Goal: Task Accomplishment & Management: Complete application form

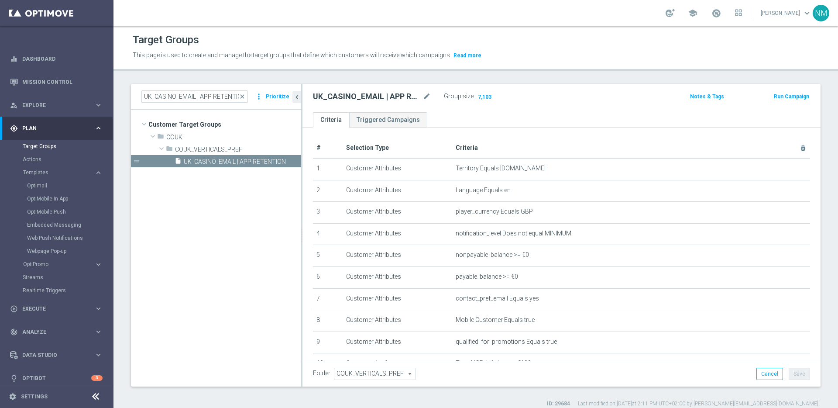
scroll to position [106, 0]
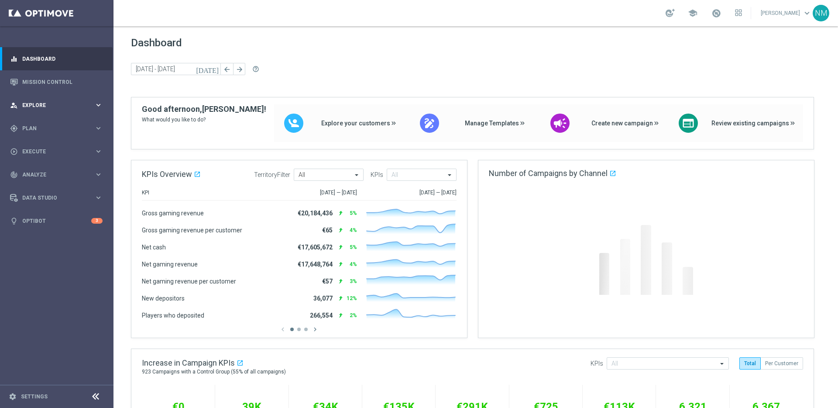
click at [60, 103] on span "Explore" at bounding box center [58, 105] width 72 height 5
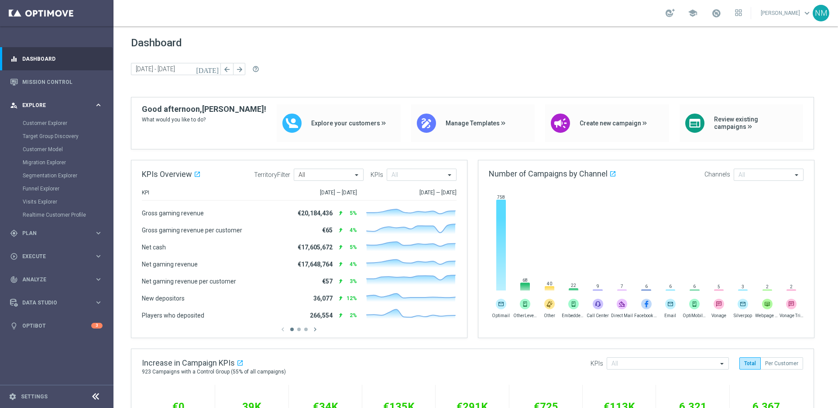
click at [60, 103] on span "Explore" at bounding box center [58, 105] width 72 height 5
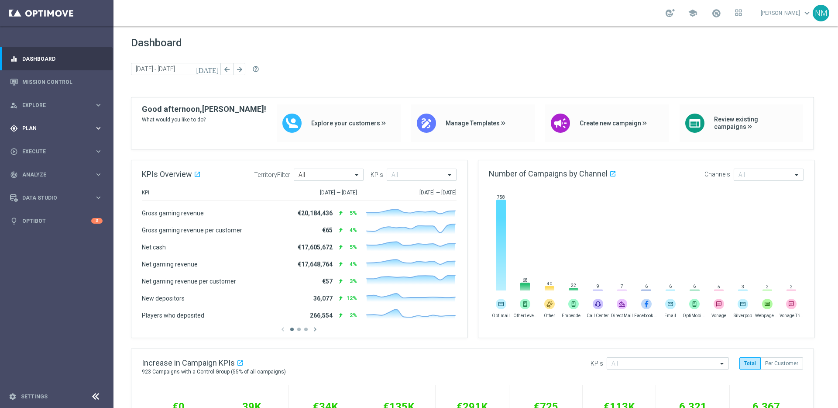
click at [58, 133] on div "gps_fixed Plan keyboard_arrow_right" at bounding box center [56, 128] width 113 height 23
click at [55, 172] on span "Templates" at bounding box center [54, 172] width 62 height 5
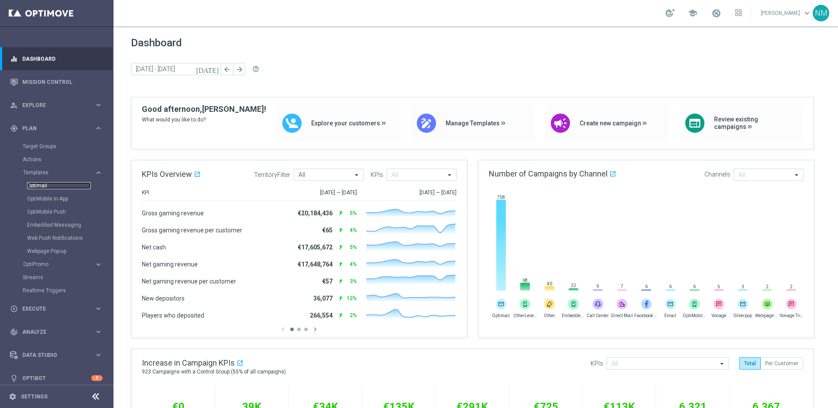
click at [54, 185] on link "Optimail" at bounding box center [59, 185] width 64 height 7
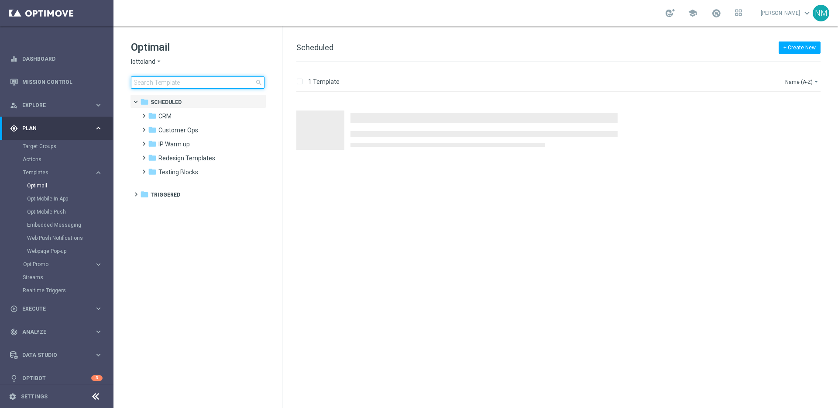
click at [201, 81] on input at bounding box center [198, 82] width 134 height 12
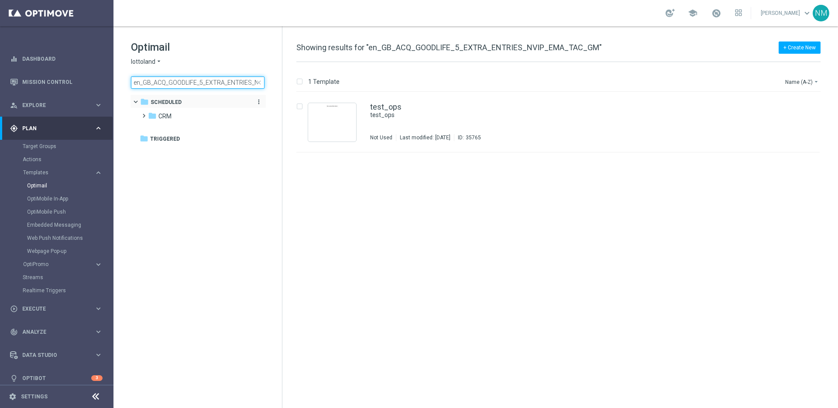
scroll to position [0, 49]
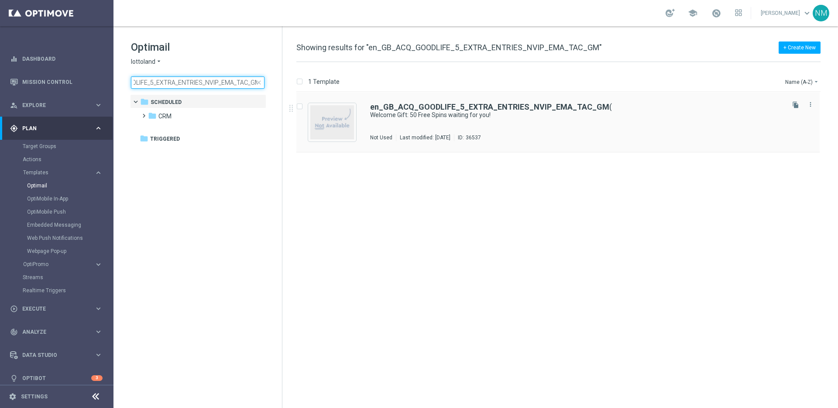
type input "en_GB_ACQ_GOODLIFE_5_EXTRA_ENTRIES_NVIP_EMA_TAC_GM"
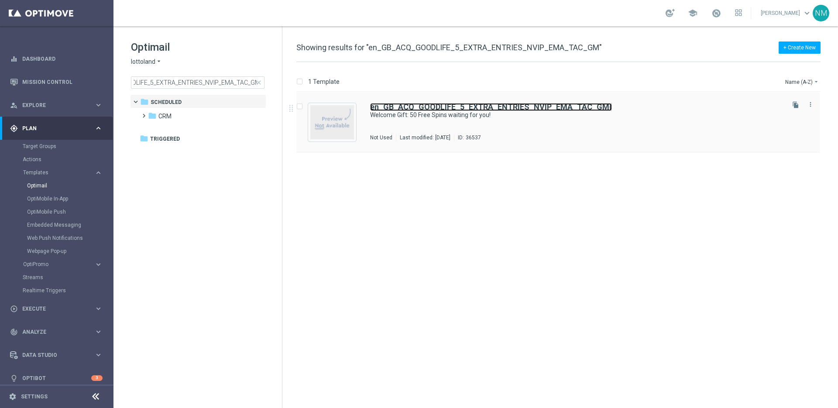
click at [430, 107] on b "en_GB_ACQ_GOODLIFE_5_EXTRA_ENTRIES_NVIP_EMA_TAC_GM" at bounding box center [489, 106] width 239 height 9
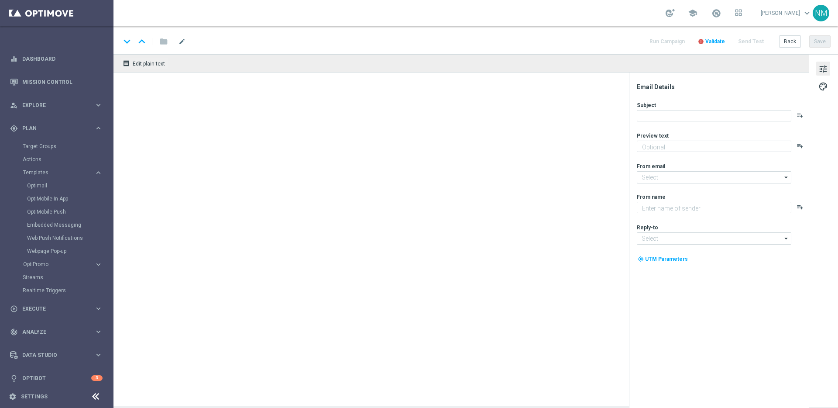
type textarea "Register today to claim your 50 Free Spins"
type input "mail@crm.lottoland.com"
type textarea "Lottoland"
type input "support@lottoland.co.uk"
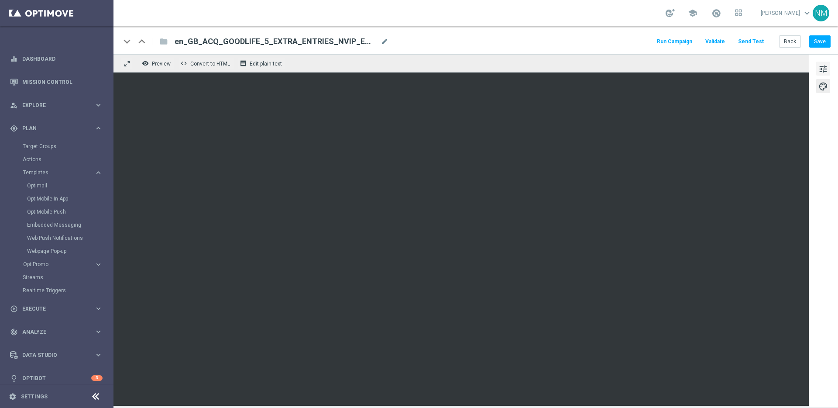
click at [827, 69] on span "tune" at bounding box center [823, 68] width 10 height 11
click at [826, 66] on span "tune" at bounding box center [823, 68] width 10 height 11
click at [823, 69] on span "tune" at bounding box center [823, 68] width 10 height 11
click at [820, 68] on span "tune" at bounding box center [823, 68] width 10 height 11
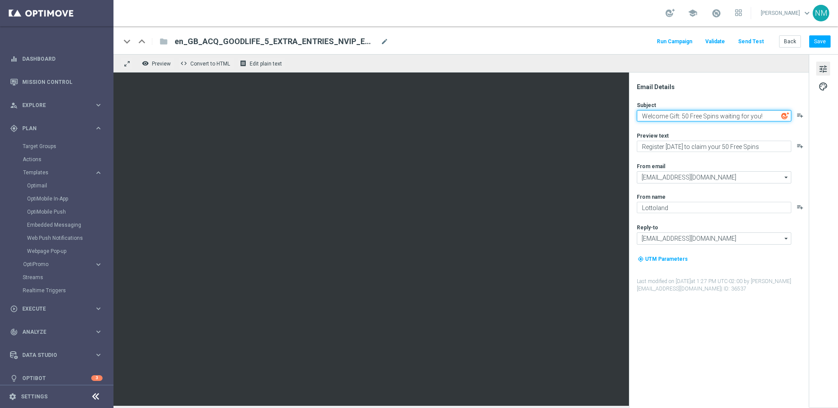
click at [695, 113] on textarea "Welcome Gift: 50 Free Spins waiting for you!" at bounding box center [714, 115] width 154 height 11
click at [691, 114] on textarea "Welcome Gift: 50 Free Spins waiting for you!" at bounding box center [714, 115] width 154 height 11
paste textarea "Don’t Miss Out – 5 More Entries Await"
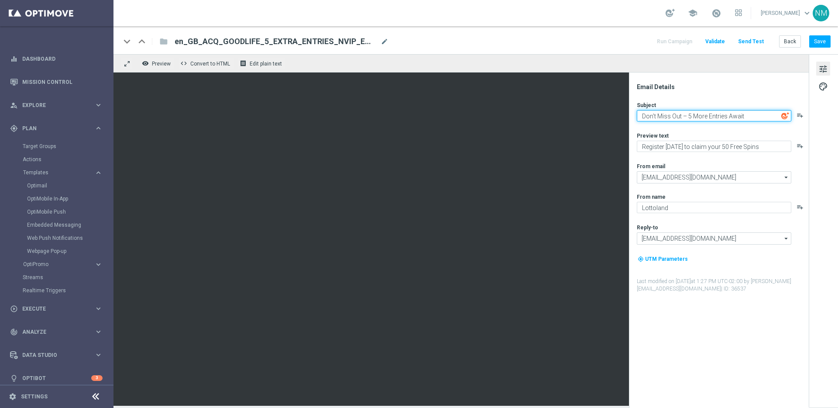
type textarea "Don’t Miss Out – 5 More Entries Await"
click at [701, 97] on div "Email Details Subject Don’t Miss Out – 5 More Entries Await playlist_add Previe…" at bounding box center [721, 245] width 174 height 325
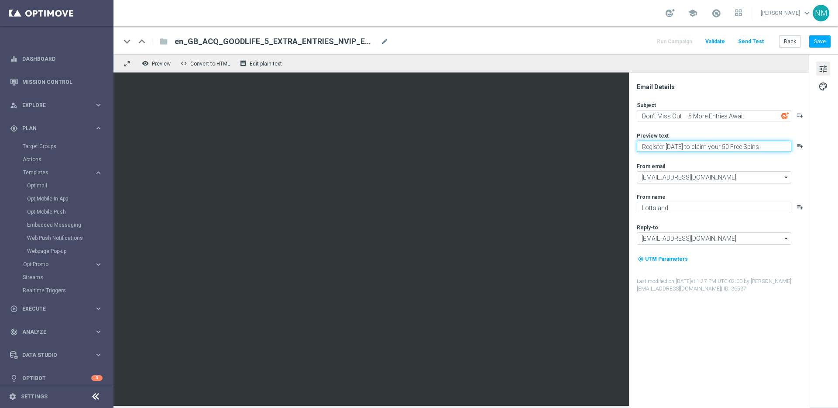
click at [654, 144] on textarea "Register today to claim your 50 Free Spins" at bounding box center [714, 146] width 154 height 11
paste textarea "Secure your extra entries now and get even closer to that dream prize"
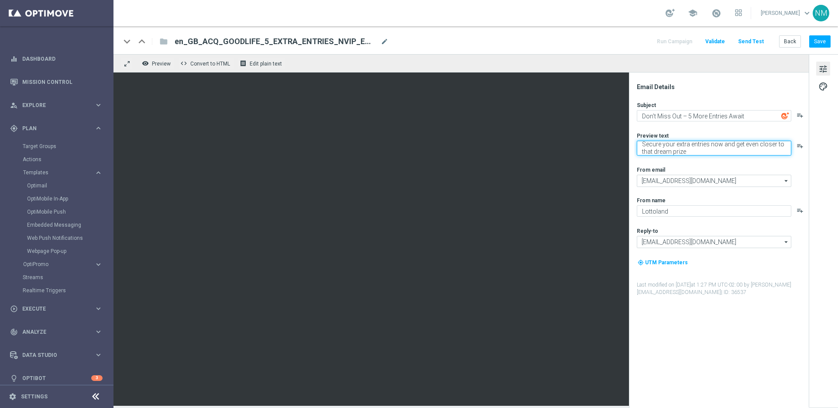
click at [713, 144] on textarea "Secure your extra entries now and get even closer to that dream prize" at bounding box center [714, 148] width 154 height 15
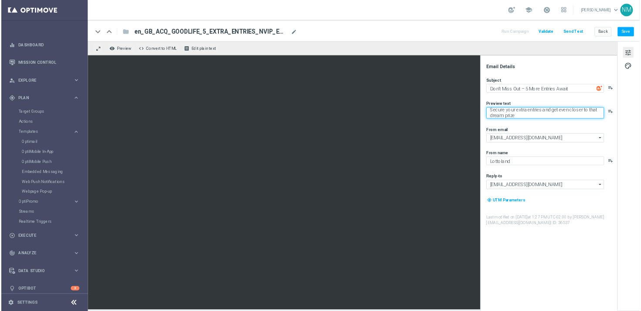
scroll to position [2, 0]
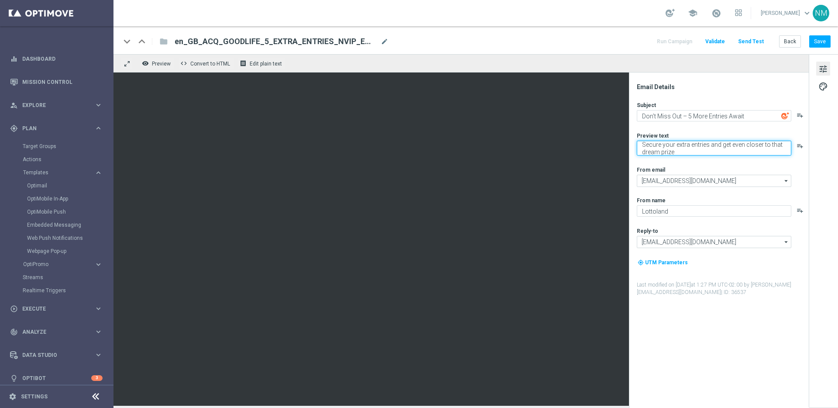
type textarea "Secure your extra entries and get even closer to that dream prize"
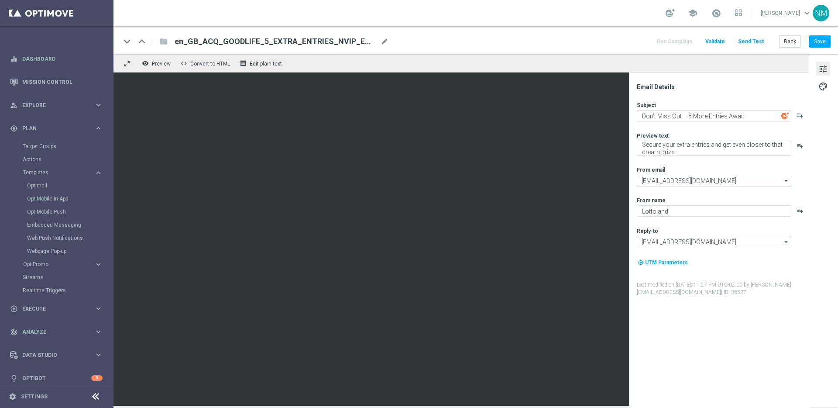
click at [733, 164] on div "Subject Don’t Miss Out – 5 More Entries Await playlist_add Preview text Secure …" at bounding box center [722, 198] width 171 height 195
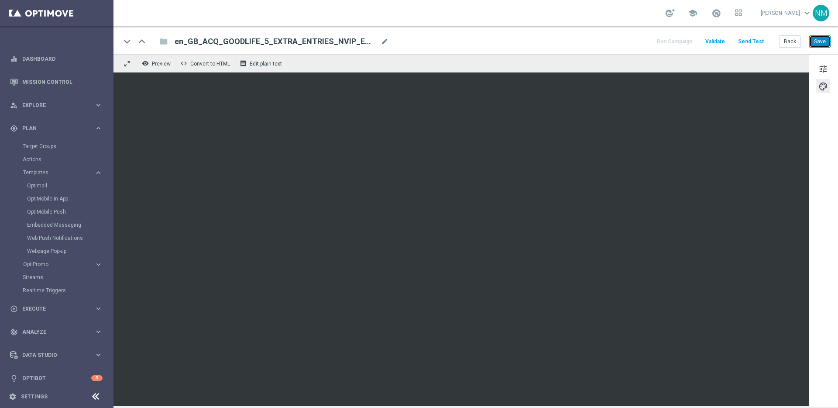
click at [825, 37] on button "Save" at bounding box center [819, 41] width 21 height 12
click at [821, 46] on button "Save" at bounding box center [819, 41] width 21 height 12
click at [722, 41] on span "Validate" at bounding box center [715, 41] width 20 height 6
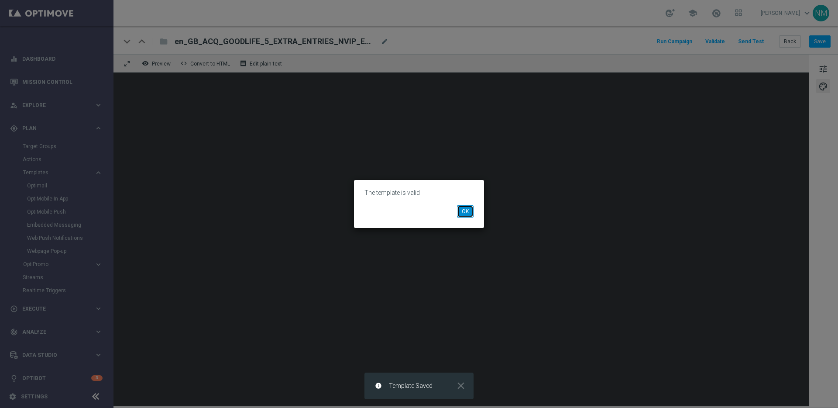
click at [463, 209] on button "OK" at bounding box center [465, 211] width 17 height 12
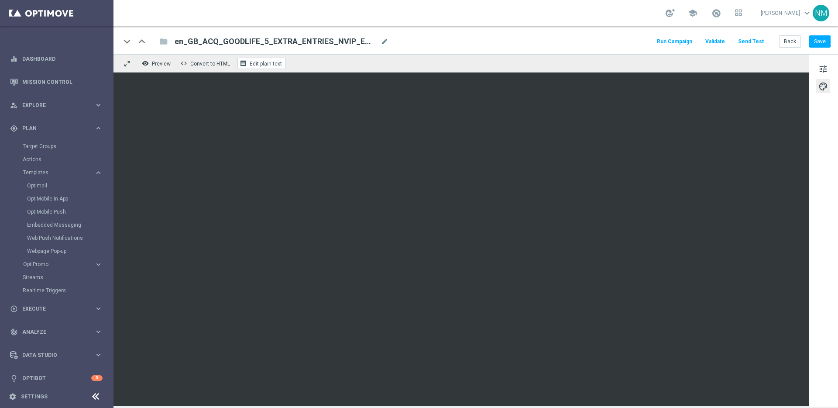
click at [265, 66] on span "Edit plain text" at bounding box center [266, 64] width 32 height 6
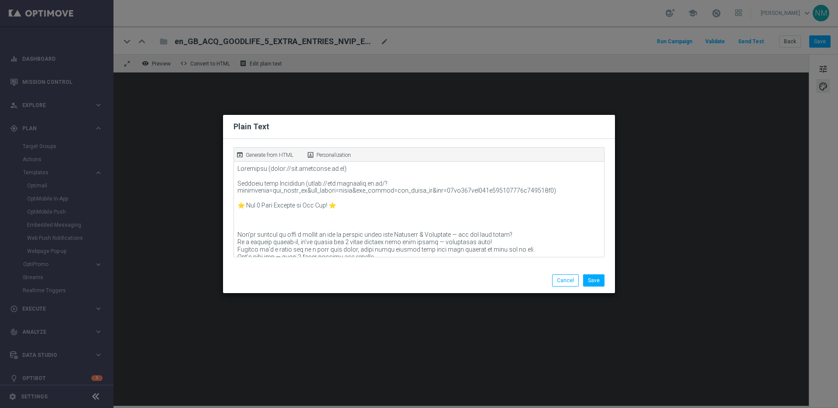
click at [264, 154] on p "Generate from HTML" at bounding box center [270, 155] width 48 height 8
click at [595, 283] on button "Save" at bounding box center [593, 280] width 21 height 12
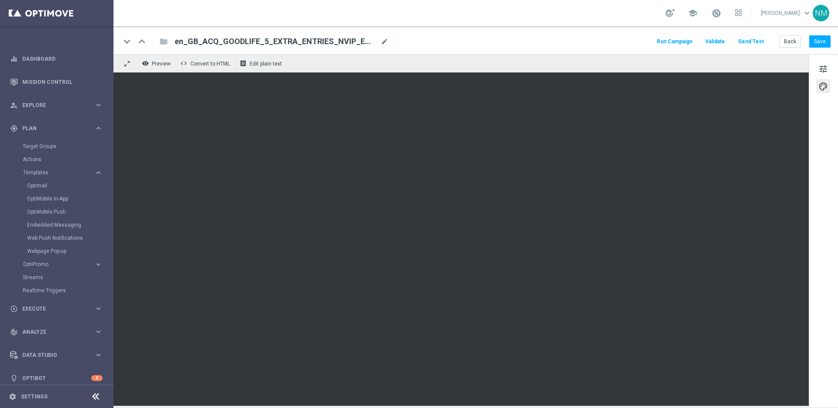
click at [757, 40] on button "Send Test" at bounding box center [751, 42] width 28 height 12
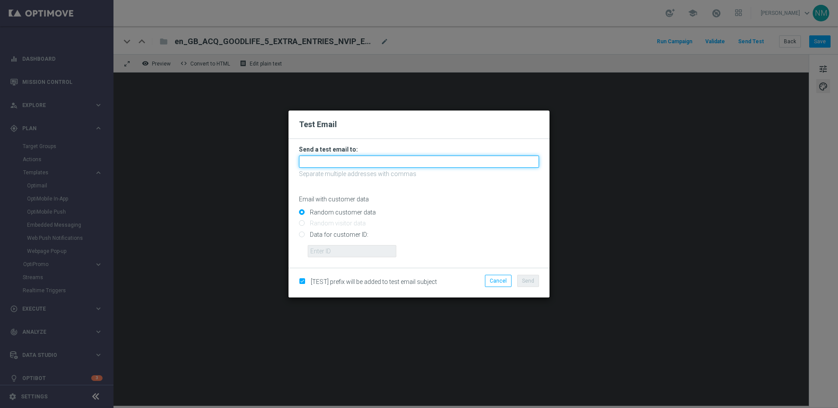
click at [315, 159] on input "text" at bounding box center [419, 161] width 240 height 12
type input "nikola.misotova@lottoland.com"
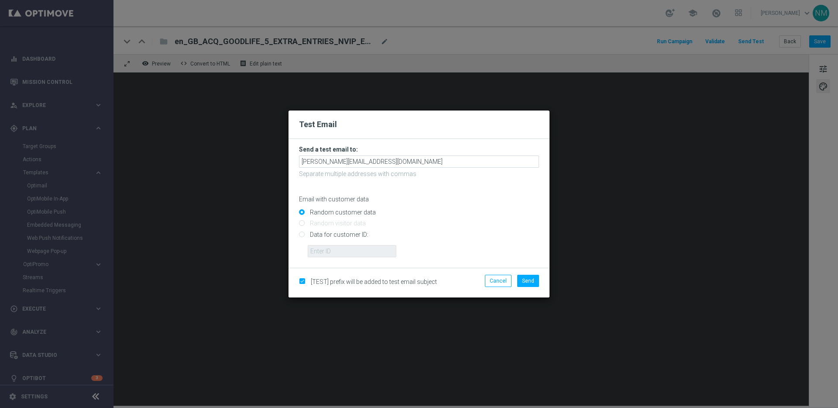
click at [323, 236] on input "Data for customer ID:" at bounding box center [419, 238] width 240 height 12
radio input "true"
click at [354, 247] on input "text" at bounding box center [352, 251] width 89 height 12
paste input "220553462"
type input "220553462"
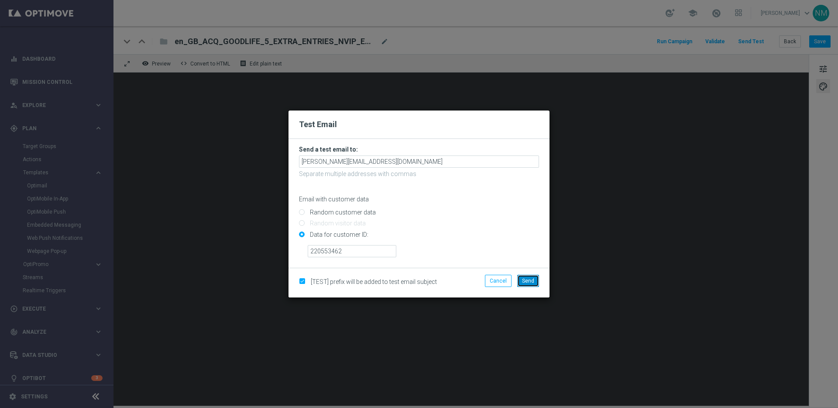
click at [527, 281] on span "Send" at bounding box center [528, 281] width 12 height 6
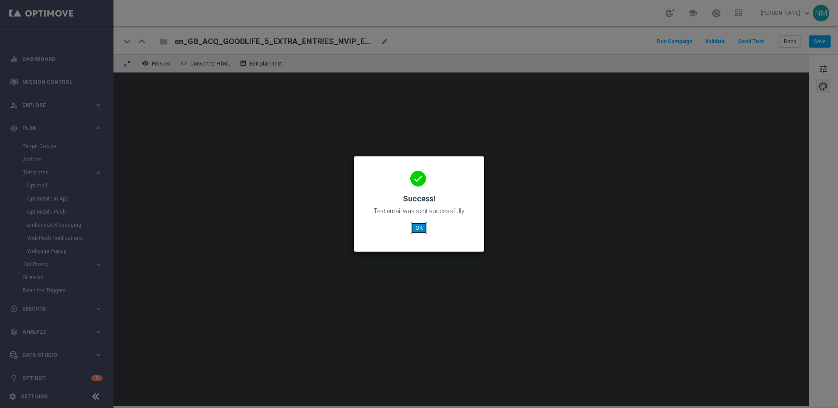
click at [421, 229] on button "OK" at bounding box center [419, 228] width 17 height 12
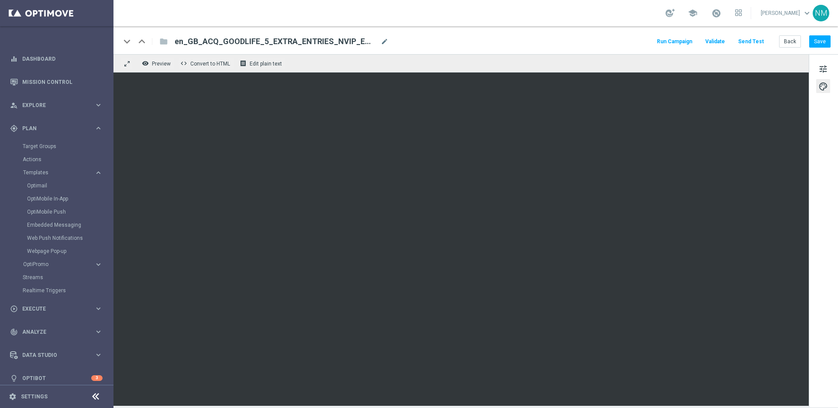
click at [748, 44] on button "Send Test" at bounding box center [751, 42] width 28 height 12
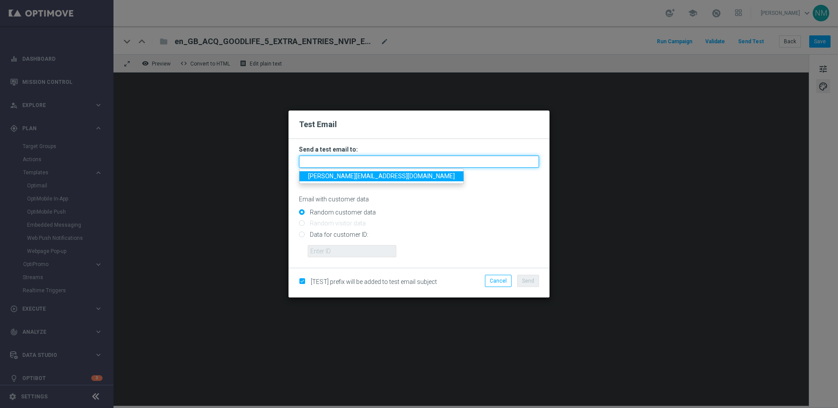
click at [413, 160] on input "text" at bounding box center [419, 161] width 240 height 12
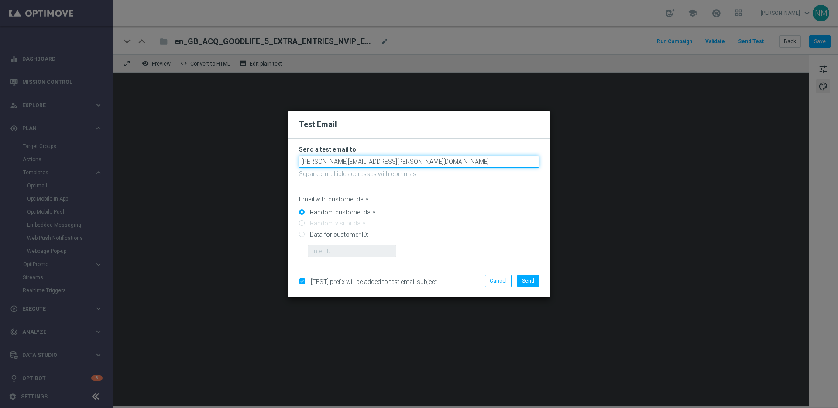
type input "ricky.hubbard@lottoland.com"
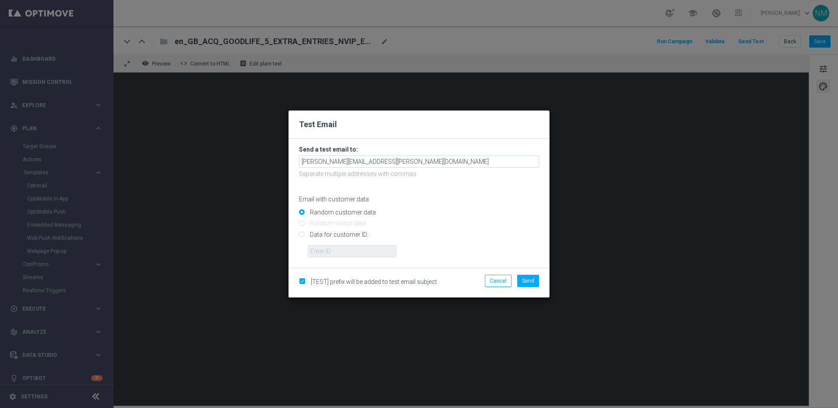
click at [368, 235] on input "Data for customer ID:" at bounding box center [419, 238] width 240 height 12
radio input "true"
click at [358, 257] on input "text" at bounding box center [352, 251] width 89 height 12
click at [384, 253] on input "text" at bounding box center [352, 251] width 89 height 12
paste input "220553462"
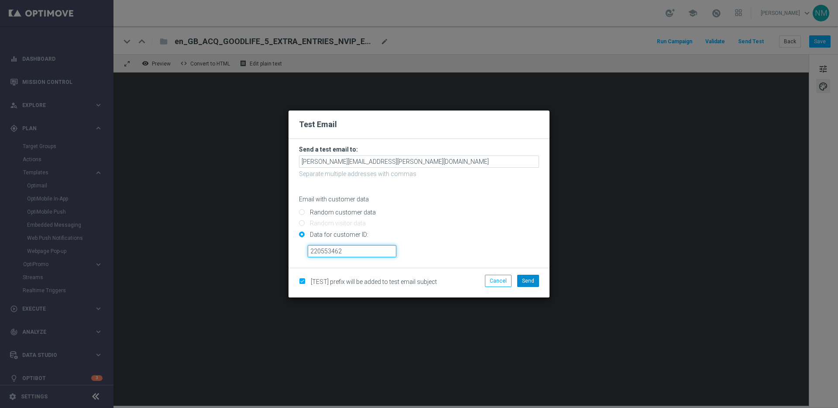
type input "220553462"
click at [521, 279] on button "Send" at bounding box center [528, 280] width 22 height 12
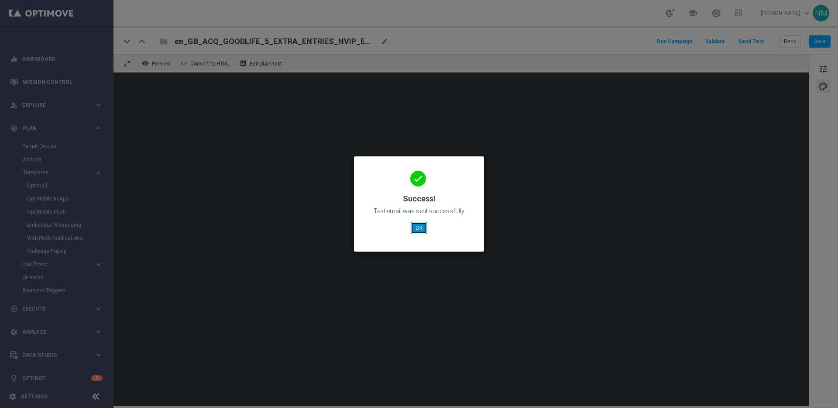
click at [416, 228] on button "OK" at bounding box center [419, 228] width 17 height 12
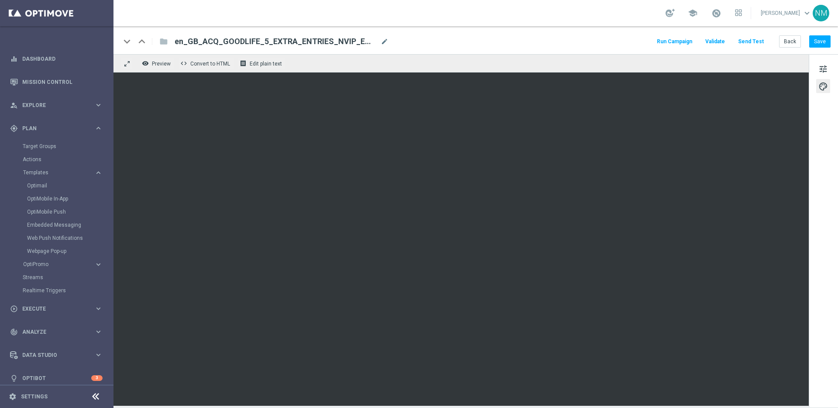
click at [747, 44] on button "Send Test" at bounding box center [751, 42] width 28 height 12
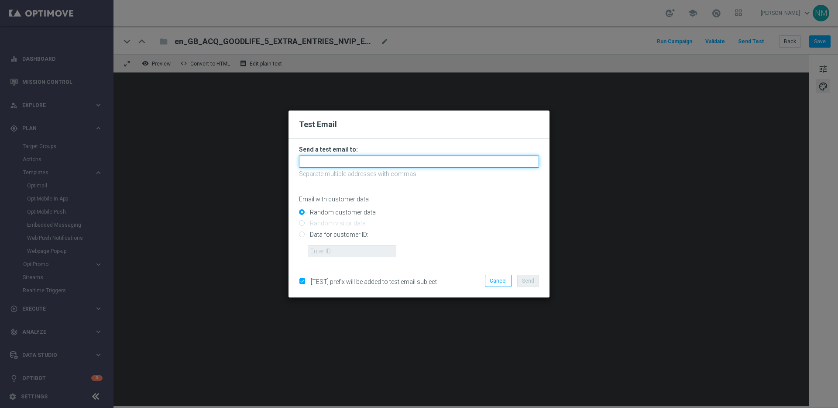
click at [408, 160] on input "text" at bounding box center [419, 161] width 240 height 12
type input "james.parr@lottoland.com"
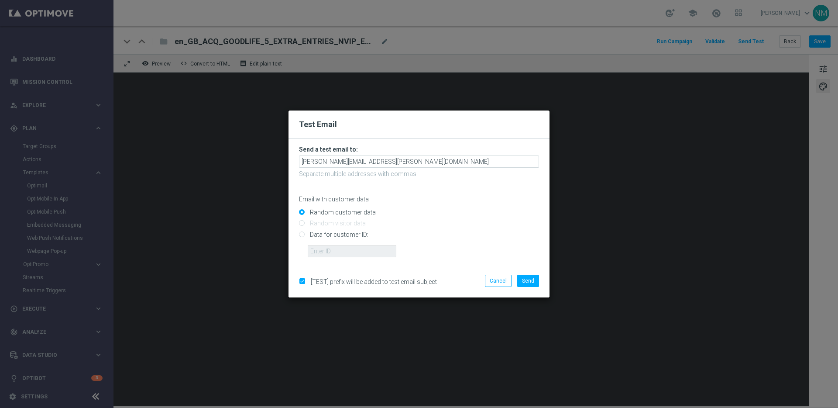
click at [363, 234] on input "Data for customer ID:" at bounding box center [419, 238] width 240 height 12
radio input "true"
click at [365, 256] on input "text" at bounding box center [352, 251] width 89 height 12
paste input "220553462"
type input "220553462"
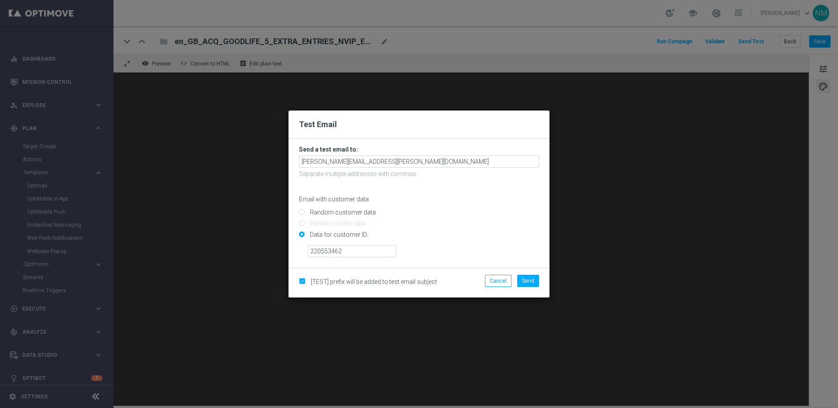
click at [529, 273] on div "[TEST] prefix will be added to test email subject Cancel Send" at bounding box center [418, 282] width 261 height 30
click at [525, 275] on button "Send" at bounding box center [528, 280] width 22 height 12
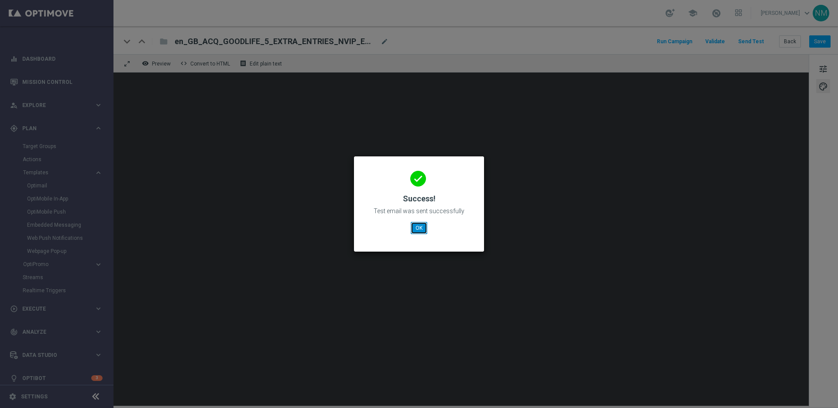
click at [425, 233] on button "OK" at bounding box center [419, 228] width 17 height 12
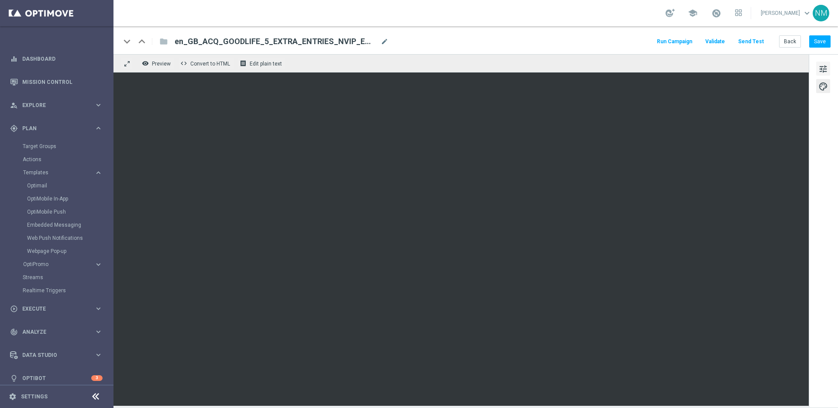
click at [821, 69] on span "tune" at bounding box center [823, 68] width 10 height 11
click at [826, 40] on button "Save" at bounding box center [819, 41] width 21 height 12
click at [452, 37] on div "keyboard_arrow_down keyboard_arrow_up folder en_GB_ACQ_GOODLIFE_5_EXTRA_ENTRIES…" at bounding box center [475, 41] width 710 height 11
click at [235, 46] on span "en_GB_ACQ_GOODLIFE_5_EXTRA_ENTRIES_NVIP_EMA_TAC_GM(" at bounding box center [276, 41] width 202 height 10
click at [230, 39] on input "en_GB_ACQ_GOODLIFE_5_EXTRA_ENTRIES_NVIP_EMA_TAC_GM(" at bounding box center [283, 41] width 216 height 11
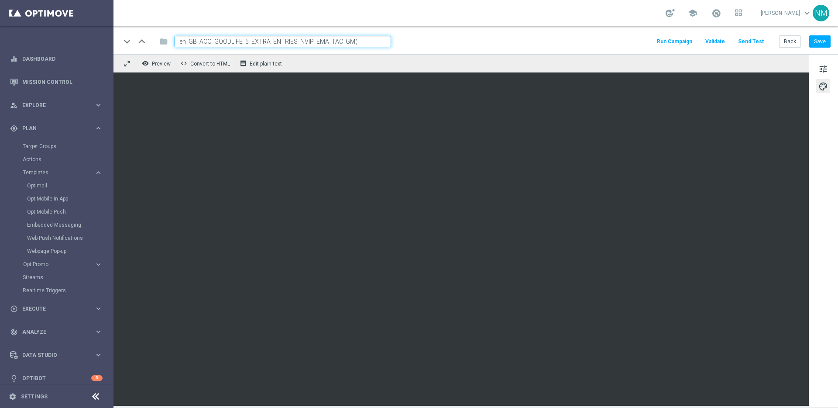
click at [230, 39] on input "en_GB_ACQ_GOODLIFE_5_EXTRA_ENTRIES_NVIP_EMA_TAC_GM(" at bounding box center [283, 41] width 216 height 11
click at [377, 44] on input "en_GB_ACQ_GOODLIFE_5_EXTRA_ENTRIES_NVIP_EMA_TAC_GM(" at bounding box center [283, 41] width 216 height 11
type input "en_GB_ACQ_GOODLIFE_5_EXTRA_ENTRIES_NVIP_EMA_TAC_GM"
click at [411, 49] on div "keyboard_arrow_down keyboard_arrow_up folder en_GB_ACQ_GOODLIFE_5_EXTRA_ENTRIES…" at bounding box center [475, 40] width 724 height 28
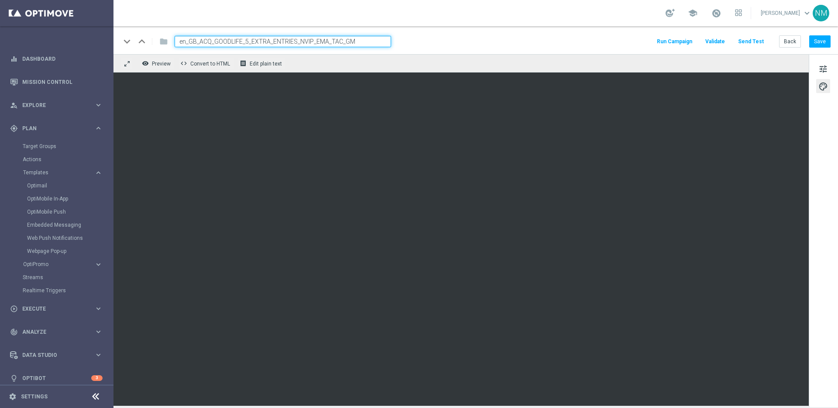
click at [398, 31] on div "keyboard_arrow_down keyboard_arrow_up folder en_GB_ACQ_GOODLIFE_5_EXTRA_ENTRIES…" at bounding box center [475, 40] width 724 height 28
click at [367, 39] on input "en_GB_ACQ_GOODLIFE_5_EXTRA_ENTRIES_NVIP_EMA_TAC_GM" at bounding box center [283, 41] width 216 height 11
click at [331, 41] on input "en_GB_ACQ_GOODLIFE_5_EXTRA_ENTRIES_NVIP_EMA_TAC_GM" at bounding box center [283, 41] width 216 height 11
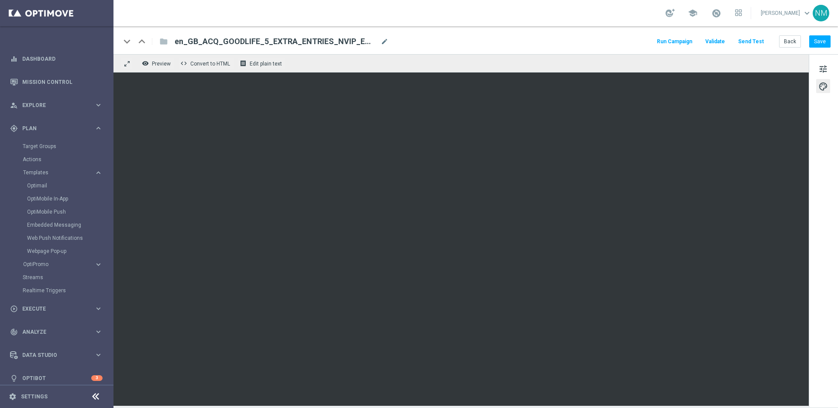
click at [321, 43] on span "en_GB_ACQ_GOODLIFE_5_EXTRA_ENTRIES_NVIP_EMA_TAC_GM" at bounding box center [276, 41] width 202 height 10
click at [317, 42] on input "en_GB_ACQ_GOODLIFE_5_EXTRA_ENTRIES_NVIP_EMA_TAC_GM" at bounding box center [283, 41] width 216 height 11
click at [433, 32] on div "keyboard_arrow_down keyboard_arrow_up folder en_GB_ACQ_GOODLIFE_5_EXTRA_ENTRIES…" at bounding box center [475, 40] width 724 height 28
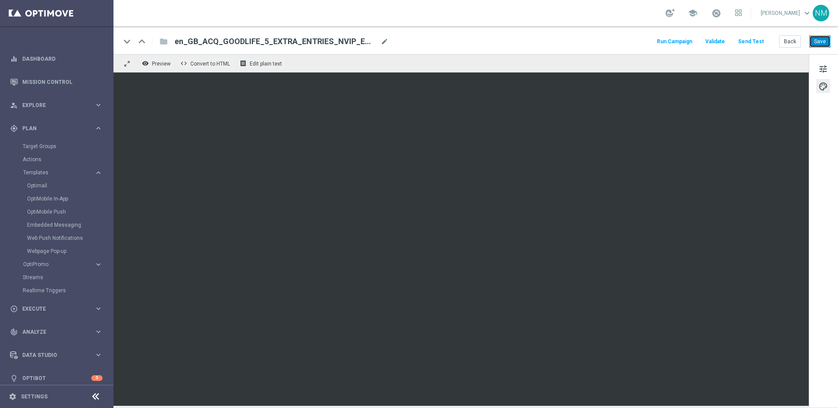
click at [815, 44] on button "Save" at bounding box center [819, 41] width 21 height 12
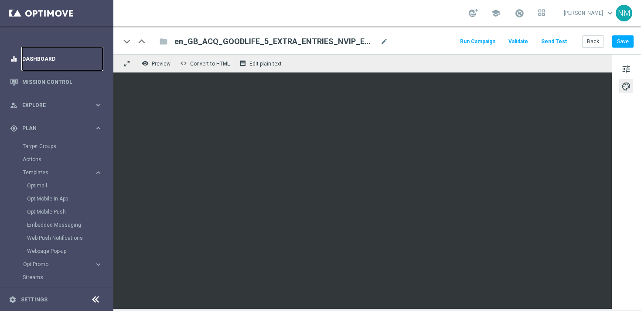
click at [49, 57] on link "Dashboard" at bounding box center [62, 58] width 80 height 23
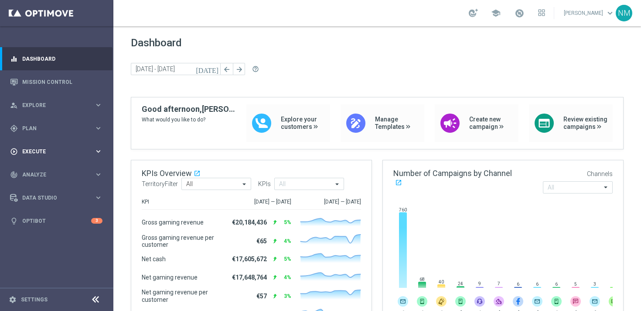
click at [48, 151] on span "Execute" at bounding box center [58, 151] width 72 height 5
click at [48, 166] on link "Campaign Builder" at bounding box center [57, 169] width 68 height 7
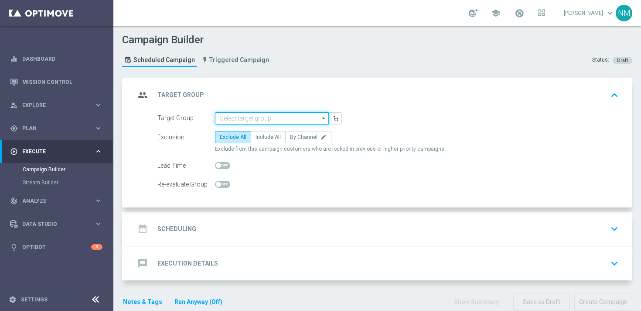
click at [235, 116] on input at bounding box center [272, 118] width 114 height 12
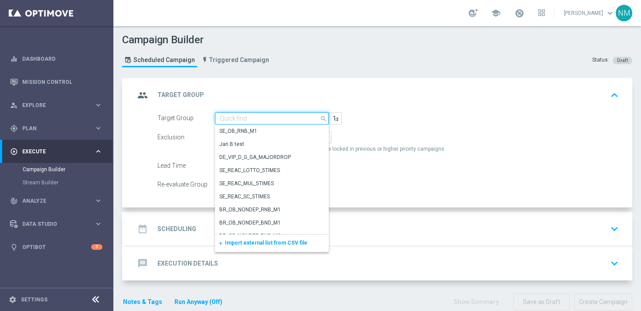
paste input "UK_CASINO_APP"
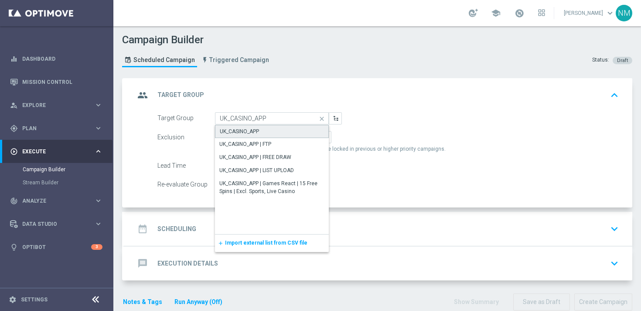
click at [243, 128] on div "UK_CASINO_APP" at bounding box center [239, 131] width 39 height 8
type input "UK_CASINO_APP"
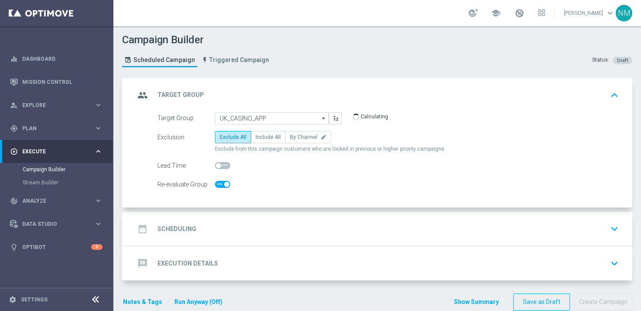
checkbox input "true"
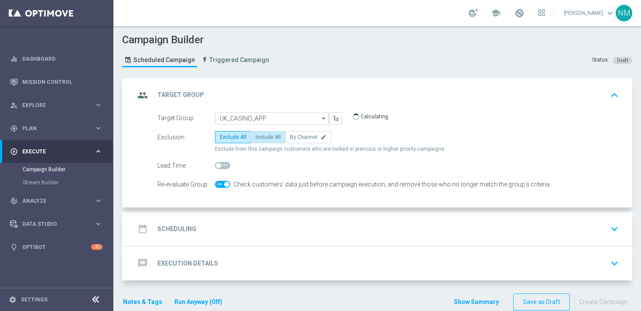
click at [262, 137] on span "Include All" at bounding box center [268, 137] width 25 height 6
click at [261, 137] on input "Include All" at bounding box center [259, 139] width 6 height 6
radio input "true"
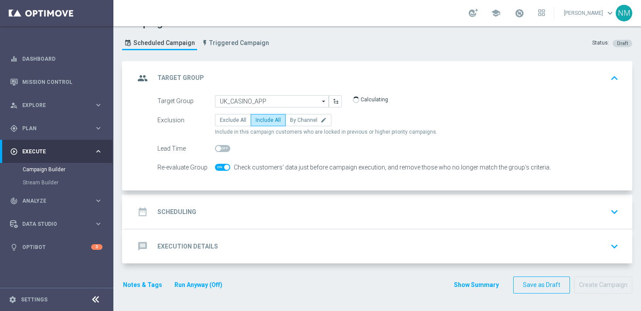
click at [226, 213] on div "date_range Scheduling keyboard_arrow_down" at bounding box center [378, 211] width 487 height 17
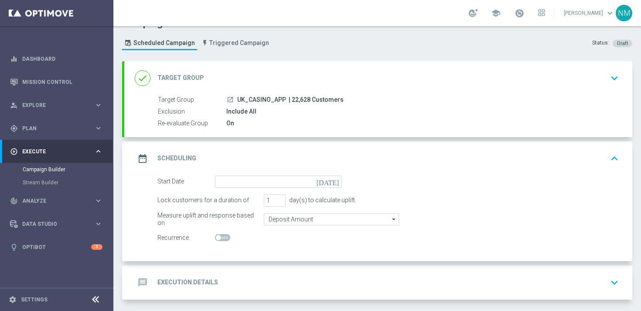
click at [336, 182] on icon "today" at bounding box center [330, 180] width 26 height 10
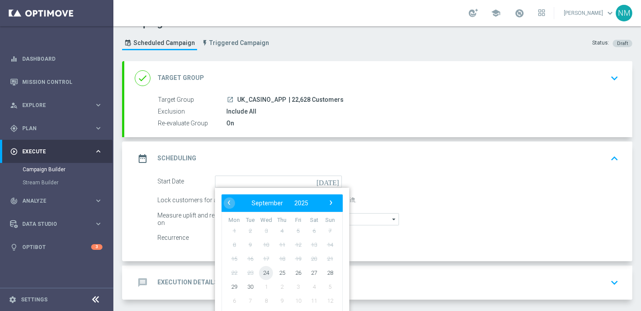
click at [267, 267] on span "24" at bounding box center [266, 272] width 14 height 14
type input "24 Sep 2025"
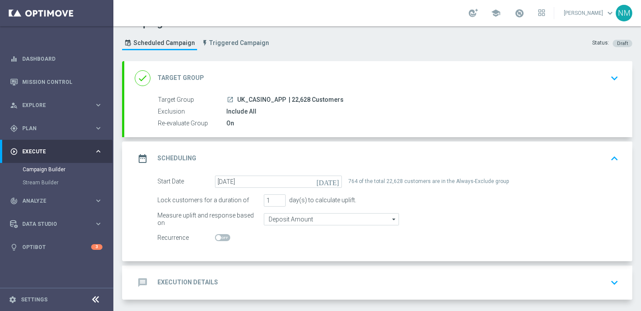
scroll to position [53, 0]
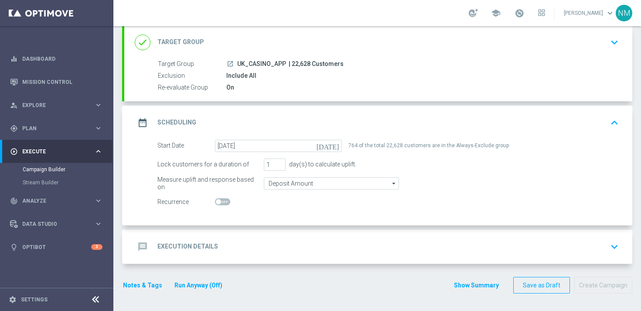
click at [256, 250] on div "message Execution Details keyboard_arrow_down" at bounding box center [378, 246] width 487 height 17
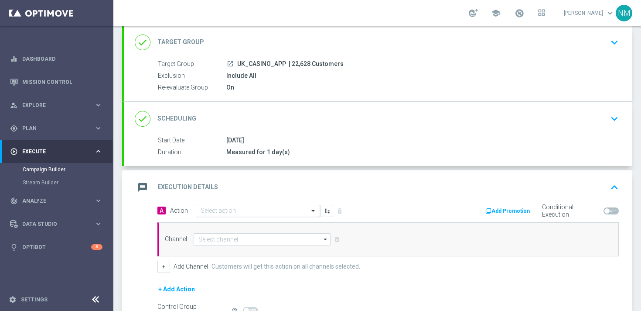
click at [216, 210] on input "text" at bounding box center [249, 210] width 97 height 7
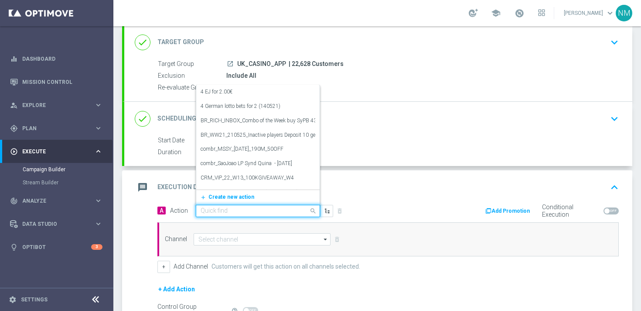
paste input "en_GB__EXCL_GAME_ALICE_WONDER__NVIP_APP_TAC_GM"
type input "en_GB__EXCL_GAME_ALICE_WONDER__NVIP_APP_TAC_GM"
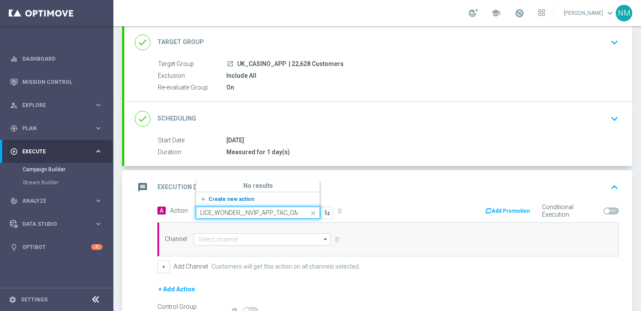
click at [226, 199] on span "Create new action" at bounding box center [232, 199] width 46 height 6
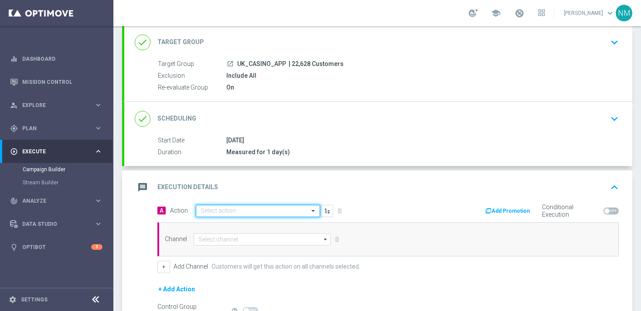
scroll to position [0, 0]
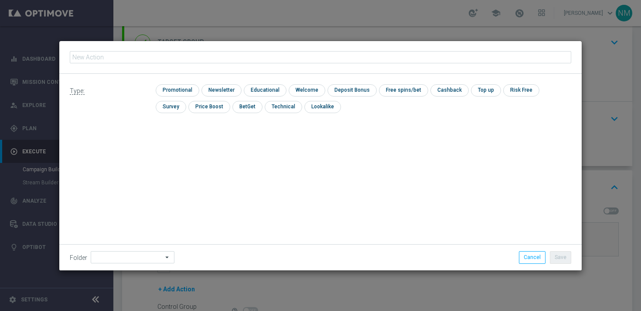
type input "en_GB__EXCL_GAME_ALICE_WONDER__NVIP_APP_TAC_GM"
click at [176, 91] on input "checkbox" at bounding box center [176, 90] width 41 height 12
checkbox input "true"
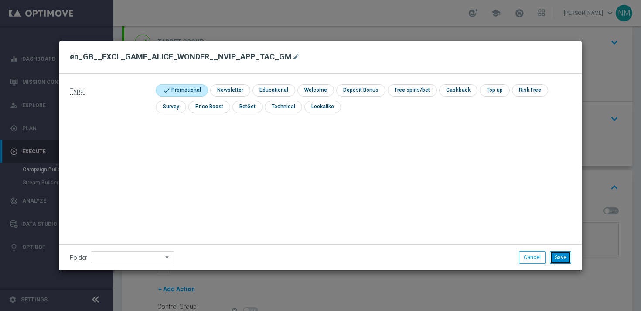
click at [563, 256] on button "Save" at bounding box center [560, 257] width 21 height 12
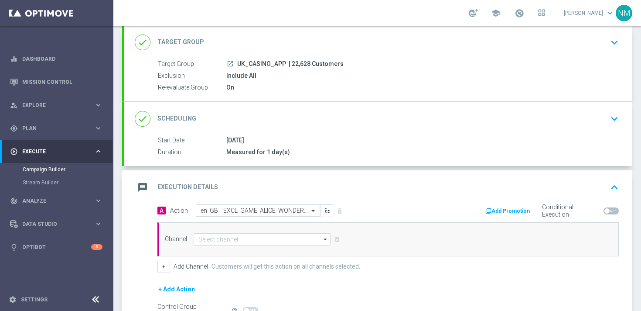
scroll to position [66, 0]
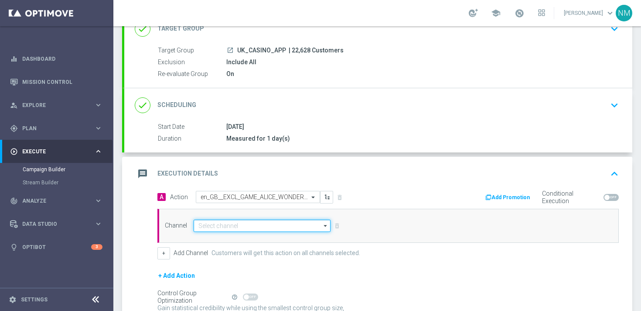
click at [264, 227] on input at bounding box center [262, 225] width 137 height 12
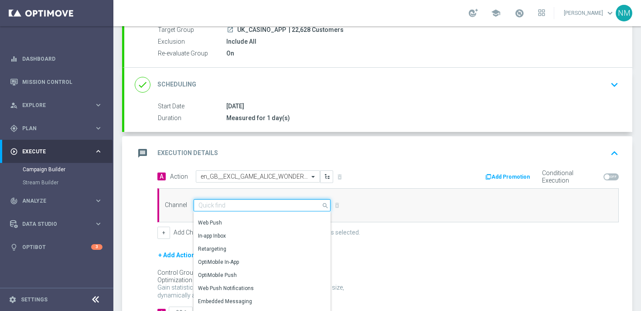
scroll to position [139, 0]
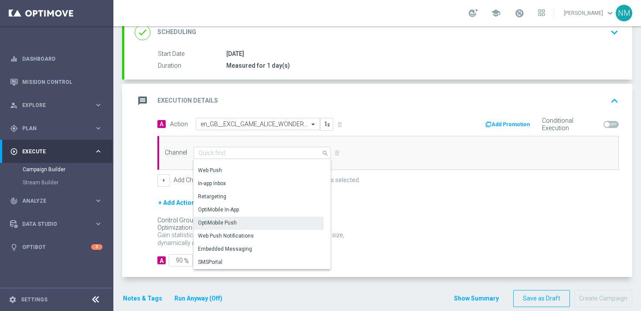
click at [247, 218] on div "OptiMobile Push" at bounding box center [259, 222] width 130 height 12
type input "OptiMobile Push"
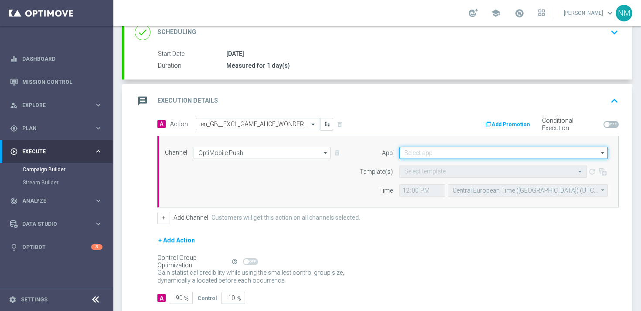
click at [452, 154] on input at bounding box center [504, 153] width 209 height 12
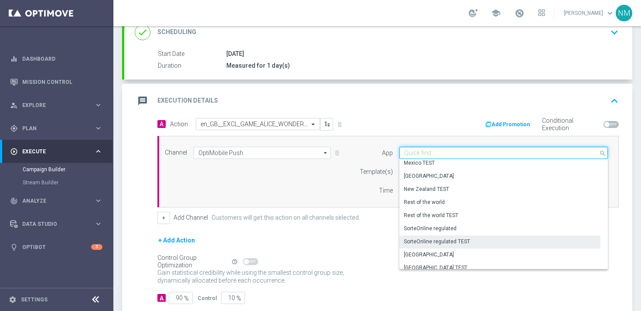
scroll to position [362, 0]
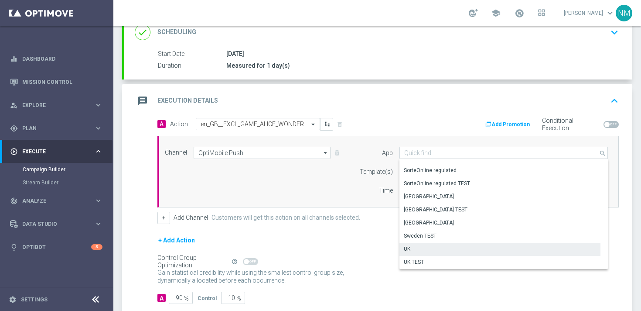
click at [415, 247] on div "UK" at bounding box center [500, 249] width 201 height 12
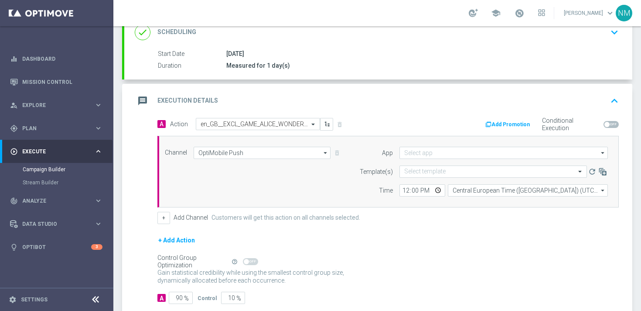
type input "UK"
click at [429, 171] on input "text" at bounding box center [485, 171] width 161 height 7
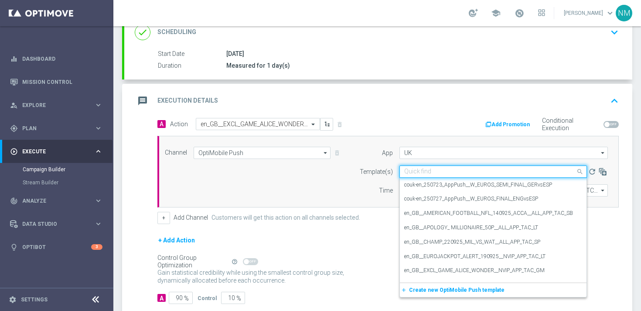
paste input "en_GB__EXCL_GAME_ALICE_WONDER__NVIP_APP_TAC_GM"
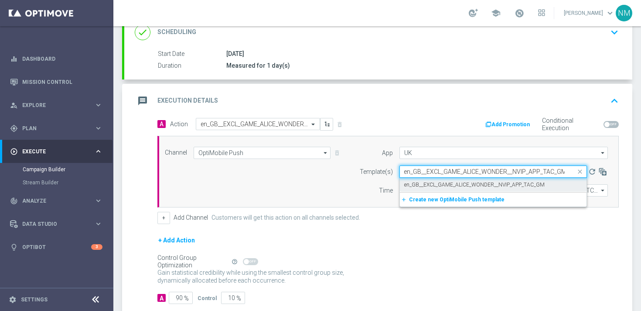
click at [436, 182] on label "en_GB__EXCL_GAME_ALICE_WONDER__NVIP_APP_TAC_GM" at bounding box center [475, 184] width 141 height 7
type input "en_GB__EXCL_GAME_ALICE_WONDER__NVIP_APP_TAC_GM"
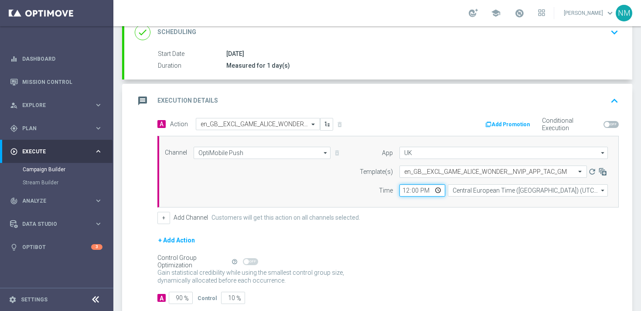
click at [440, 192] on input "12:00" at bounding box center [423, 190] width 46 height 12
type input "18:00"
click at [463, 217] on div "+ Add Channel Customers will get this action on all channels selected." at bounding box center [389, 218] width 462 height 12
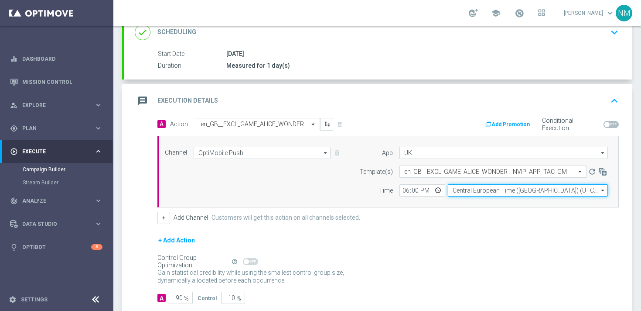
click at [468, 192] on input "Central European Time (Budapest) (UTC +02:00)" at bounding box center [528, 190] width 160 height 12
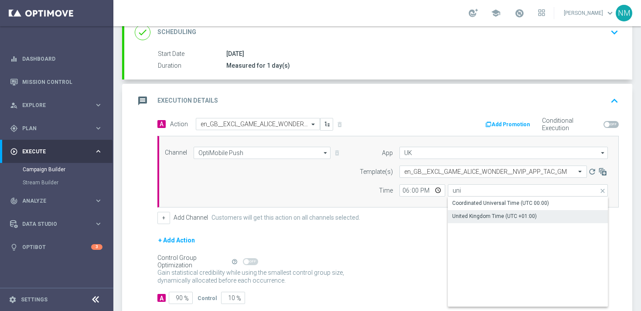
click at [471, 214] on div "United Kingdom Time (UTC +01:00)" at bounding box center [495, 216] width 85 height 8
type input "United Kingdom Time (UTC +01:00)"
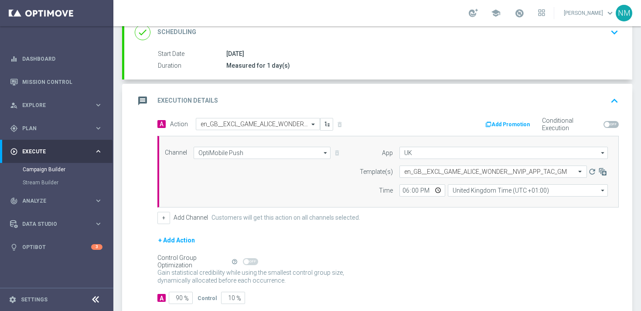
scroll to position [177, 0]
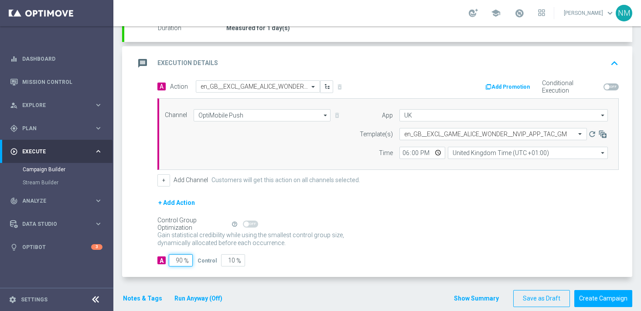
click at [180, 259] on input "90" at bounding box center [181, 260] width 24 height 12
type input "0"
type input "100"
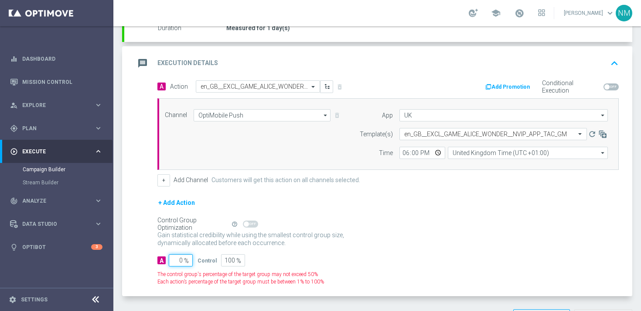
type input "10"
type input "90"
type input "100"
type input "0"
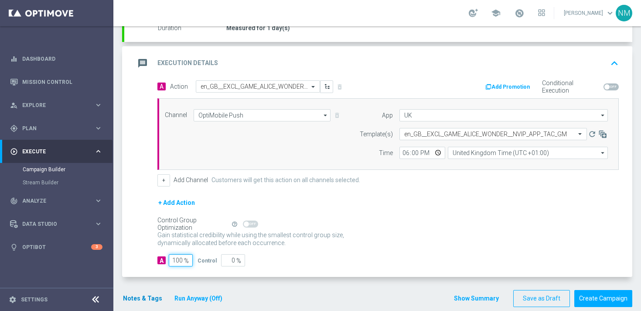
type input "100"
click at [130, 296] on button "Notes & Tags" at bounding box center [142, 298] width 41 height 11
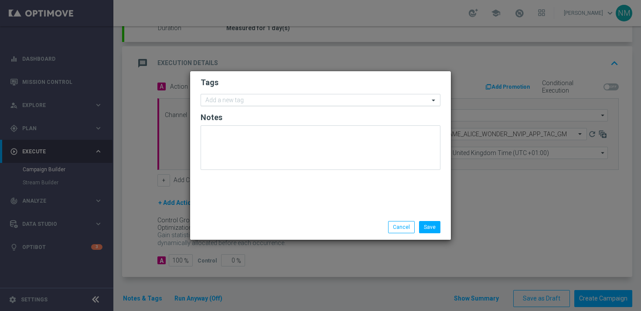
click at [276, 97] on input "text" at bounding box center [318, 100] width 224 height 7
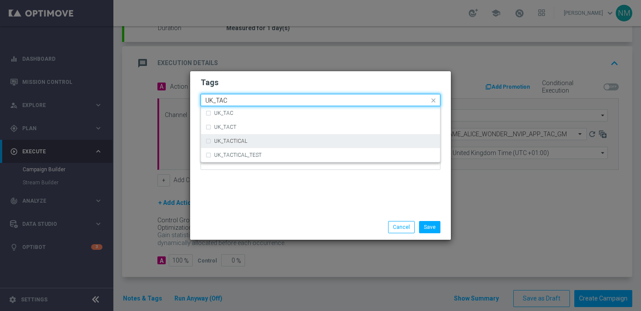
click at [275, 137] on div "UK_TACTICAL" at bounding box center [321, 141] width 230 height 14
type input "UK_TAC"
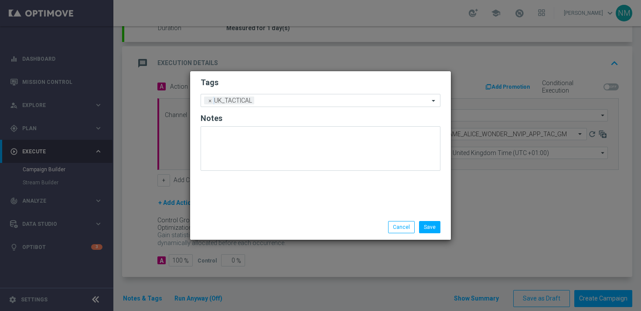
click at [314, 207] on div "Tags Add a new tag × UK_TACTICAL Notes" at bounding box center [320, 142] width 261 height 143
click at [433, 222] on button "Save" at bounding box center [429, 227] width 21 height 12
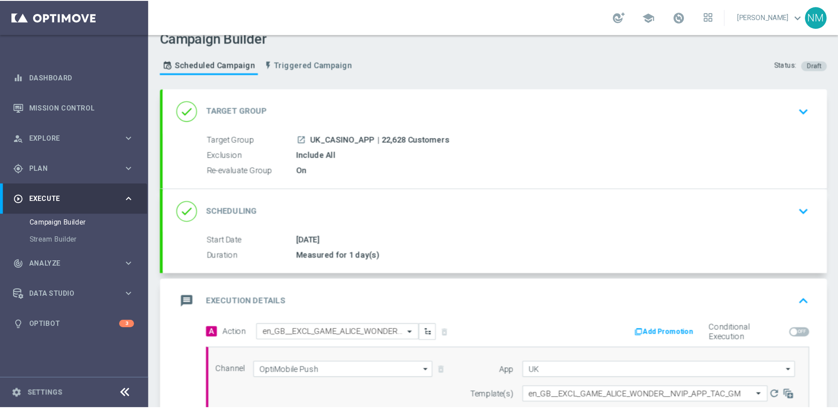
scroll to position [190, 0]
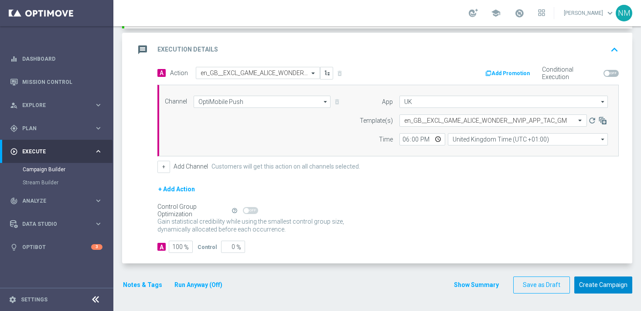
click at [590, 281] on button "Create Campaign" at bounding box center [604, 284] width 58 height 17
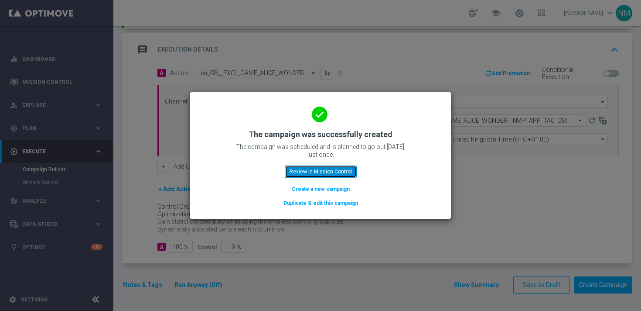
click at [342, 171] on button "Review in Mission Control" at bounding box center [321, 171] width 72 height 12
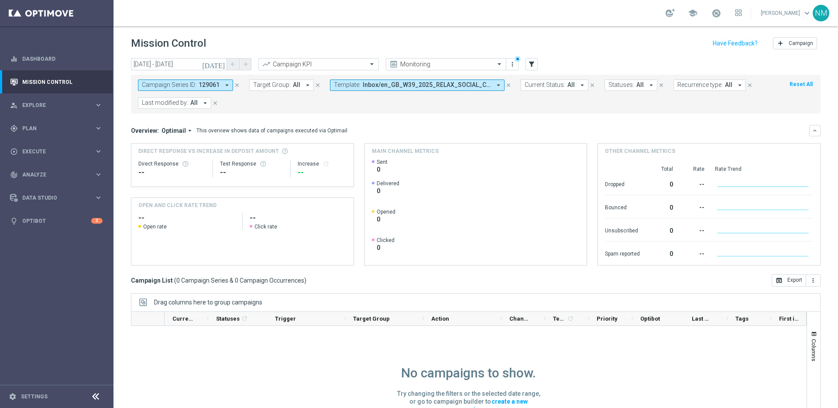
click at [508, 85] on icon "close" at bounding box center [508, 85] width 6 height 6
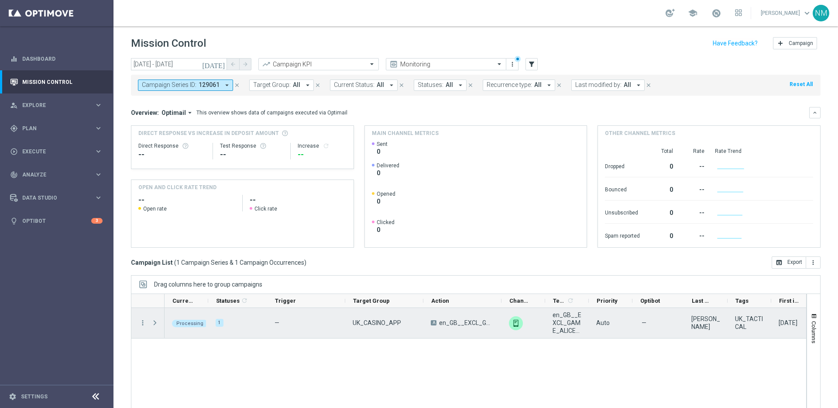
click at [154, 321] on span at bounding box center [155, 322] width 8 height 7
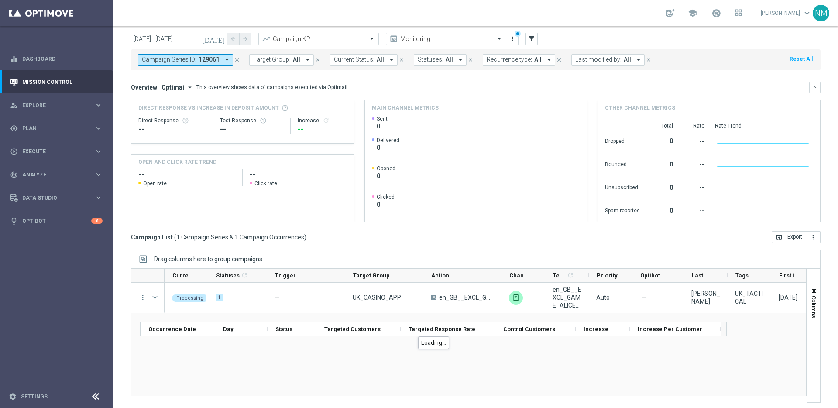
scroll to position [29, 0]
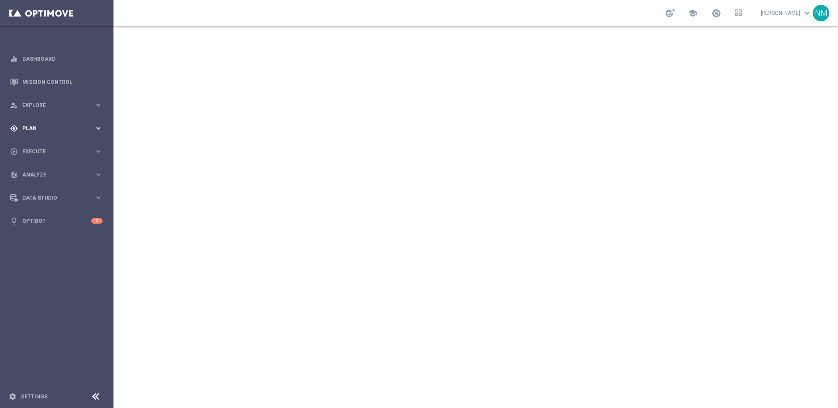
click at [42, 130] on span "Plan" at bounding box center [58, 128] width 72 height 5
click at [44, 176] on accordion "Templates keyboard_arrow_right Optimail OptiMobile In-App OptiMobile Push Embed…" at bounding box center [68, 172] width 90 height 13
click at [43, 174] on span "Templates" at bounding box center [54, 172] width 62 height 5
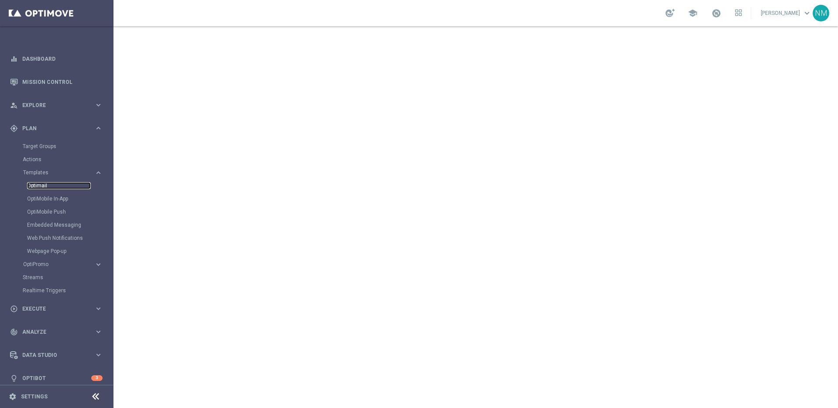
click at [45, 183] on link "Optimail" at bounding box center [59, 185] width 64 height 7
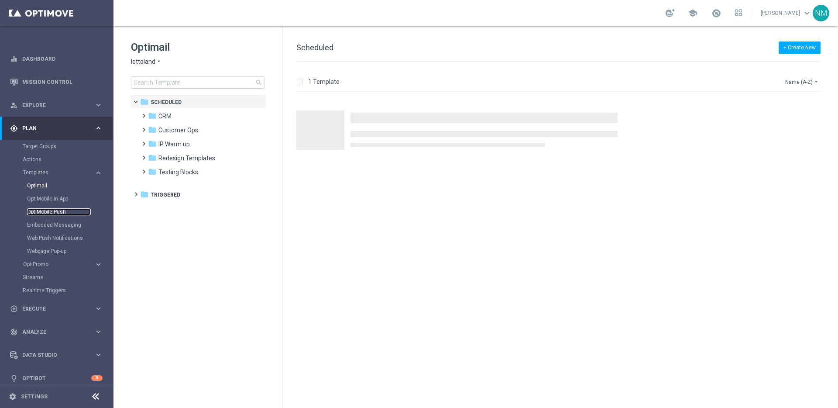
click at [61, 209] on link "OptiMobile Push" at bounding box center [59, 211] width 64 height 7
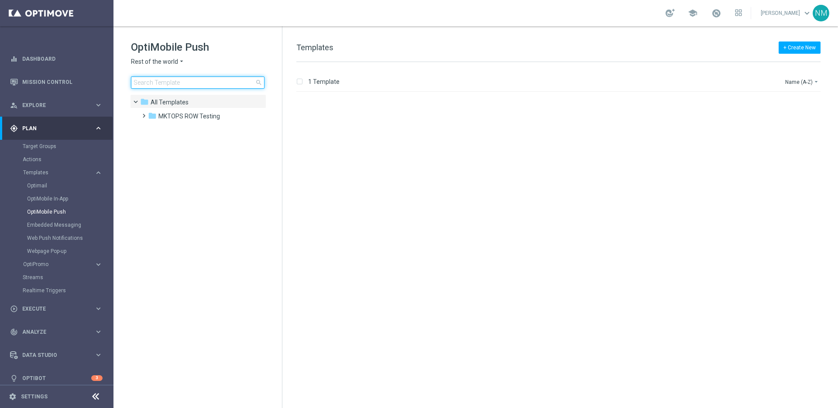
click at [197, 85] on input at bounding box center [198, 82] width 134 height 12
type input "en_GB__MILLIONAIRE_SUPERDRAW_ALERT__NVIP_APP_TAC_LT"
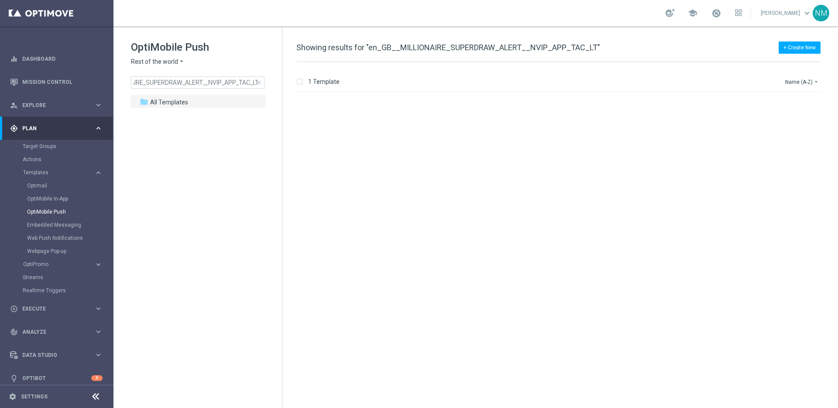
click at [166, 57] on div "OptiMobile Push Rest of the world arrow_drop_down × Rest of the world en_GB__MI…" at bounding box center [206, 64] width 151 height 48
click at [174, 62] on span "Rest of the world" at bounding box center [154, 62] width 47 height 8
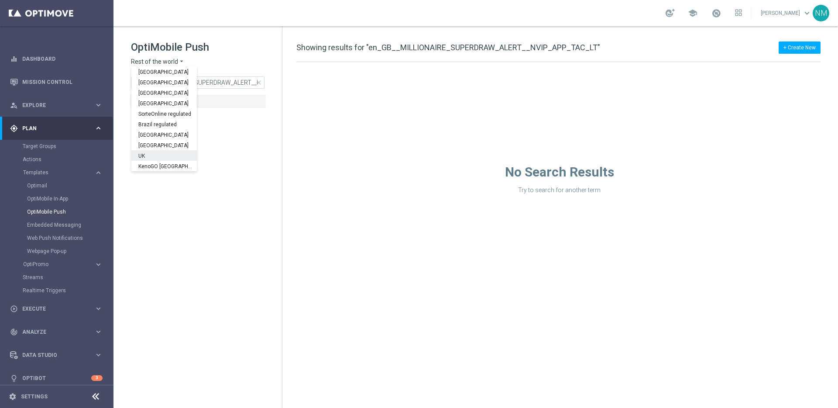
click at [162, 153] on div "UK" at bounding box center [163, 155] width 65 height 10
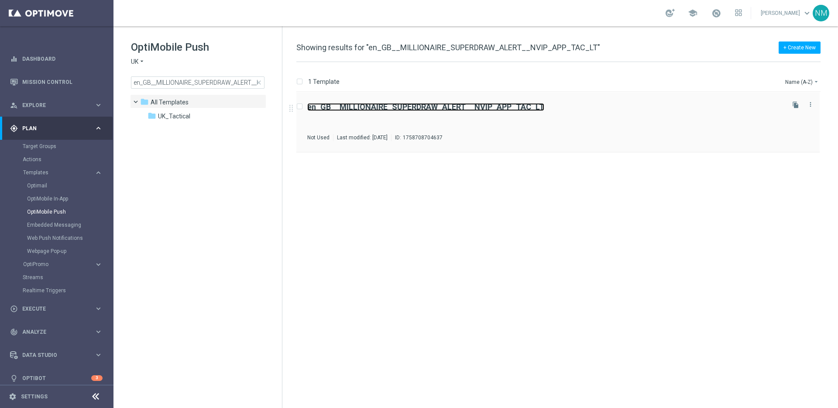
click at [457, 103] on b "en_GB__MILLIONAIRE_SUPERDRAW_ALERT__NVIP_APP_TAC_LT" at bounding box center [425, 106] width 237 height 9
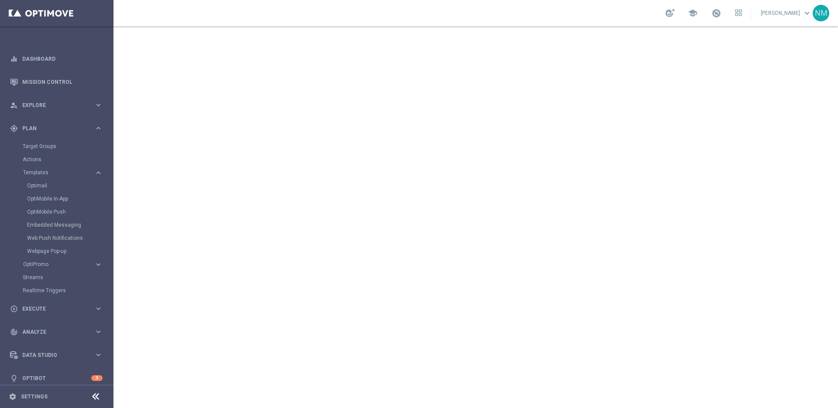
click at [10, 403] on footer "settings Settings" at bounding box center [56, 395] width 113 height 23
click at [11, 401] on footer "settings Settings" at bounding box center [56, 395] width 113 height 23
click at [14, 396] on icon "settings" at bounding box center [13, 396] width 8 height 8
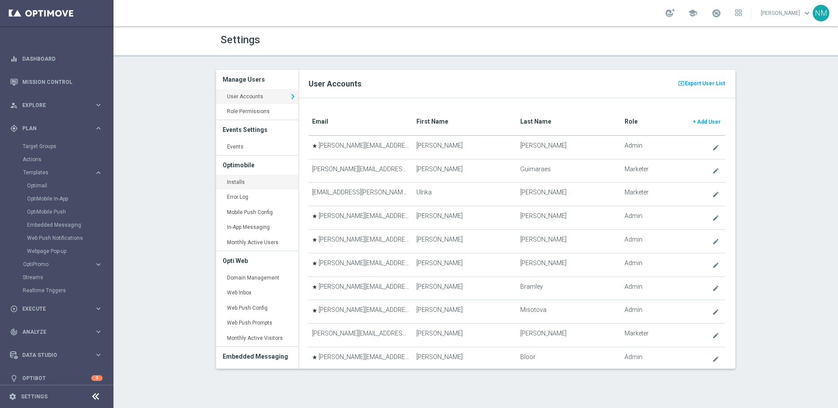
click at [239, 177] on link "Installs keyboard_arrow_right" at bounding box center [257, 183] width 82 height 16
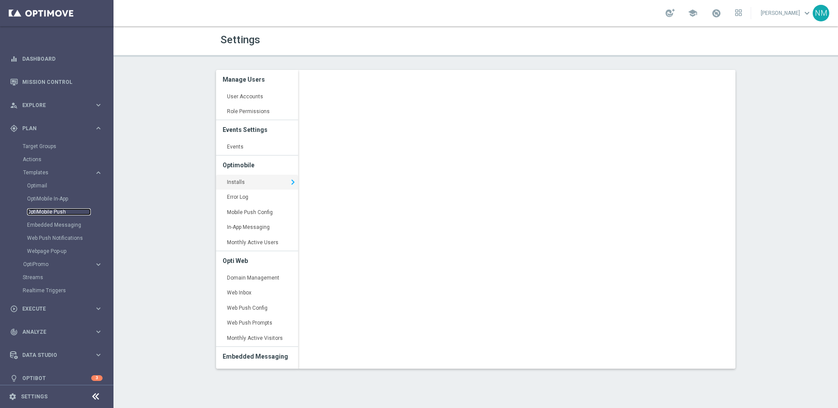
click at [60, 211] on link "OptiMobile Push" at bounding box center [59, 211] width 64 height 7
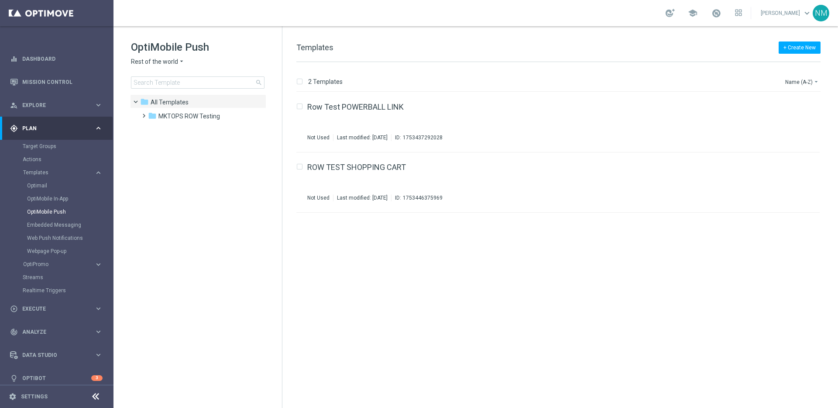
click at [166, 62] on span "Rest of the world" at bounding box center [154, 62] width 47 height 8
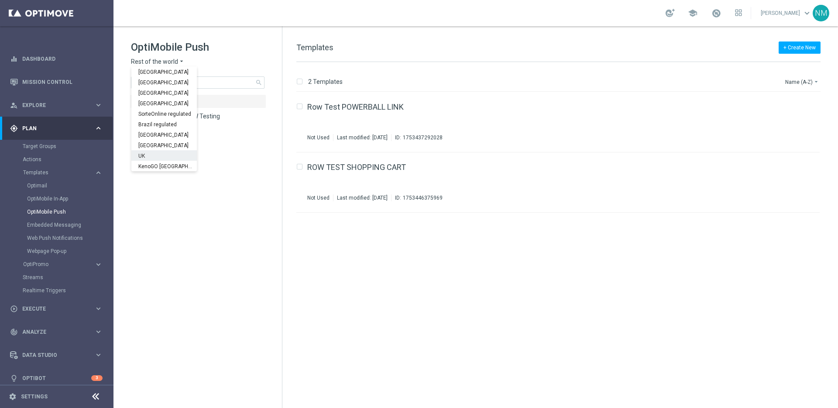
click at [154, 154] on div "UK" at bounding box center [163, 155] width 65 height 10
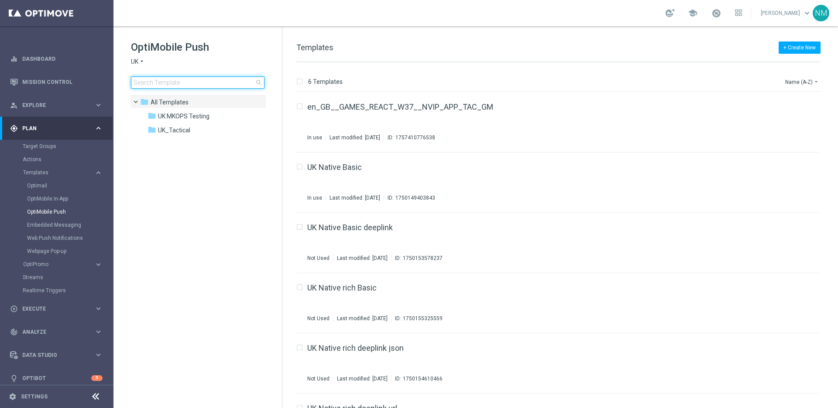
click at [184, 81] on input at bounding box center [198, 82] width 134 height 12
type input "en_GB__MILLIONAIRE_SUPERDRAW_ALERT__NVIP_APP_TAC_LT"
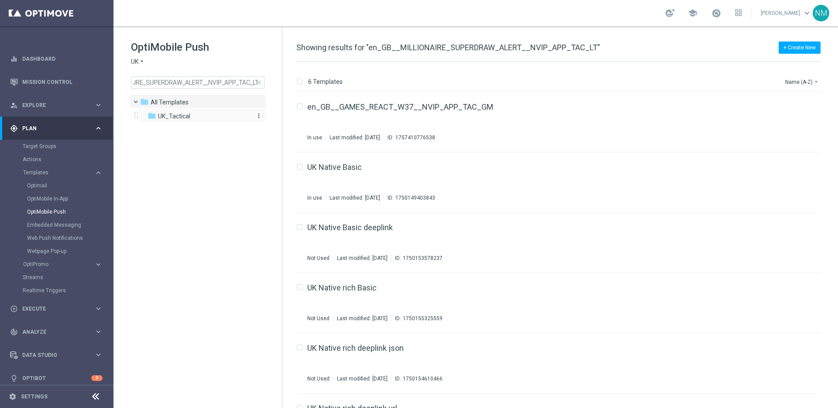
click at [209, 117] on div "folder UK_Tactical" at bounding box center [197, 116] width 100 height 10
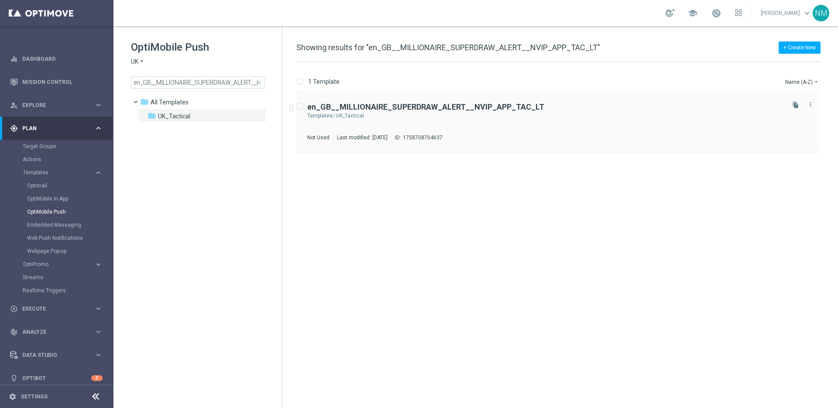
click at [462, 116] on div "UK_Tactical" at bounding box center [559, 115] width 447 height 7
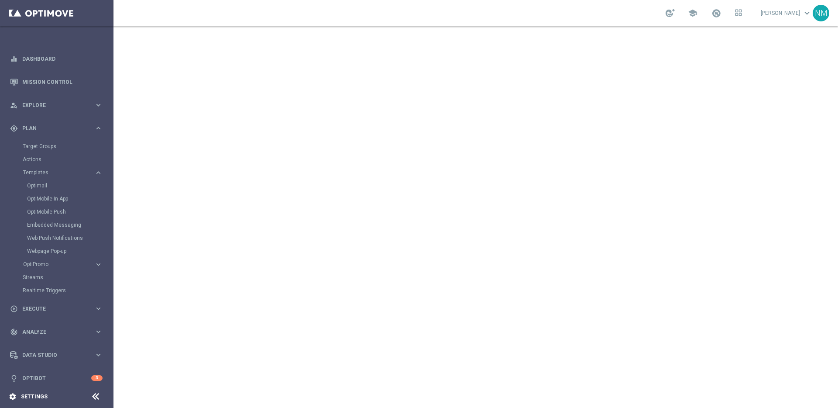
click at [12, 396] on icon "settings" at bounding box center [13, 396] width 8 height 8
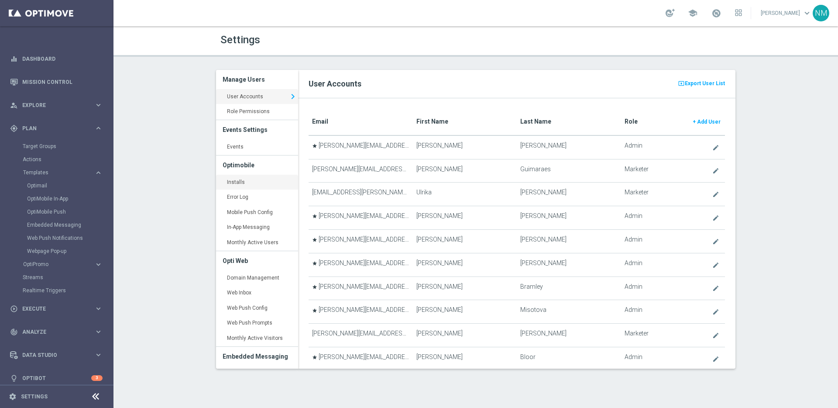
click at [243, 180] on link "Installs keyboard_arrow_right" at bounding box center [257, 183] width 82 height 16
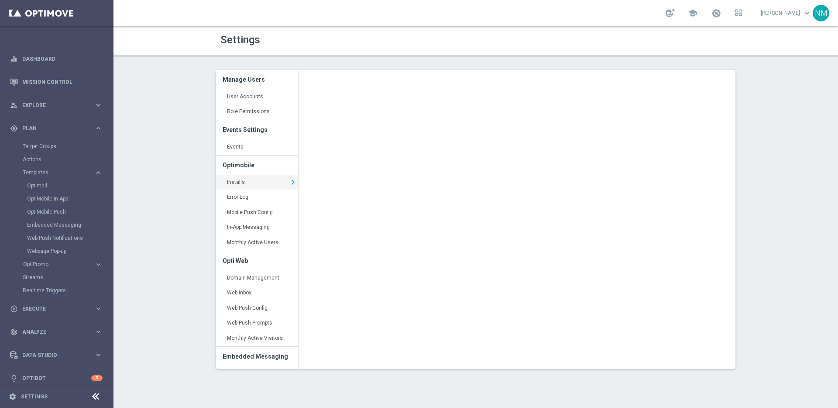
click at [44, 207] on div "OptiMobile Push" at bounding box center [70, 211] width 86 height 13
click at [44, 209] on link "OptiMobile Push" at bounding box center [59, 211] width 64 height 7
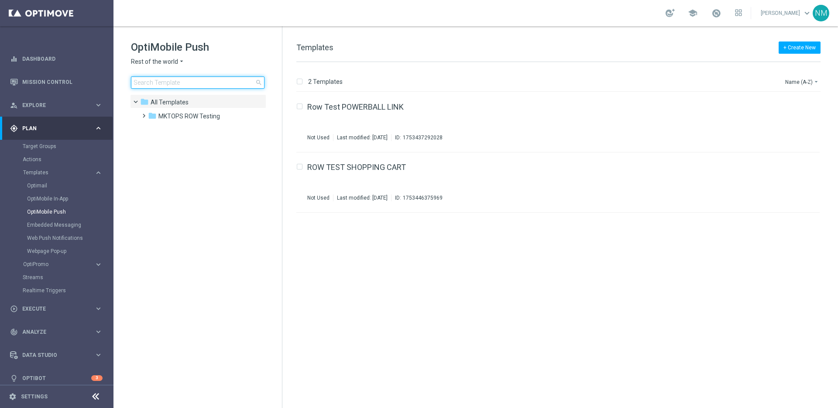
click at [162, 82] on input at bounding box center [198, 82] width 134 height 12
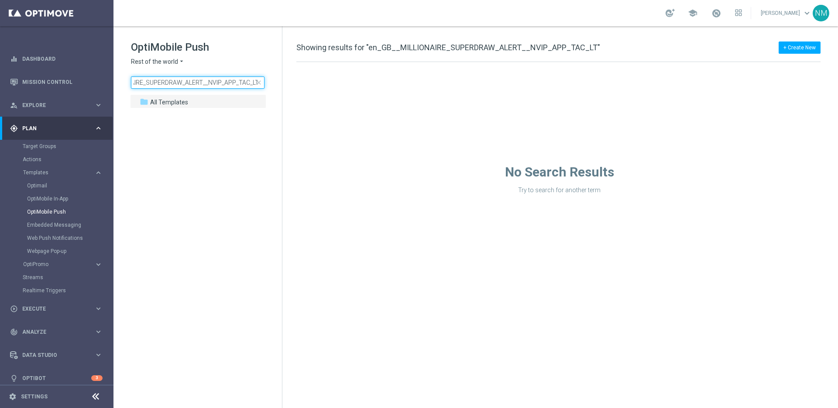
type input "en_GB__MILLIONAIRE_SUPERDRAW_ALERT__NVIP_APP_TAC_LT"
click at [182, 60] on icon "arrow_drop_down" at bounding box center [181, 62] width 7 height 8
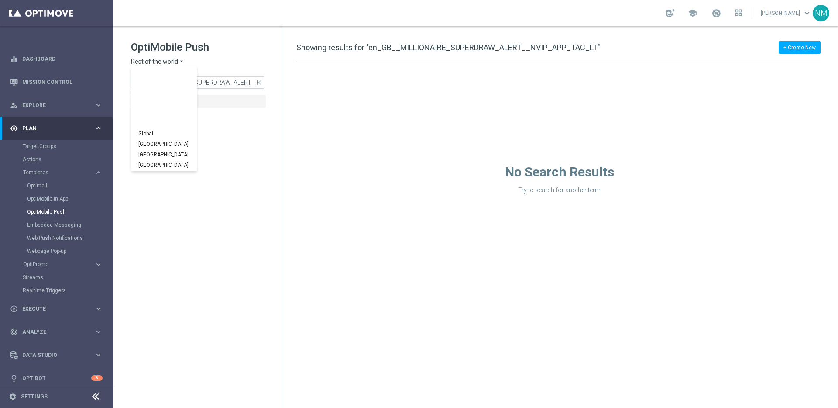
scroll to position [272, 0]
click at [155, 153] on div "UK" at bounding box center [163, 155] width 65 height 10
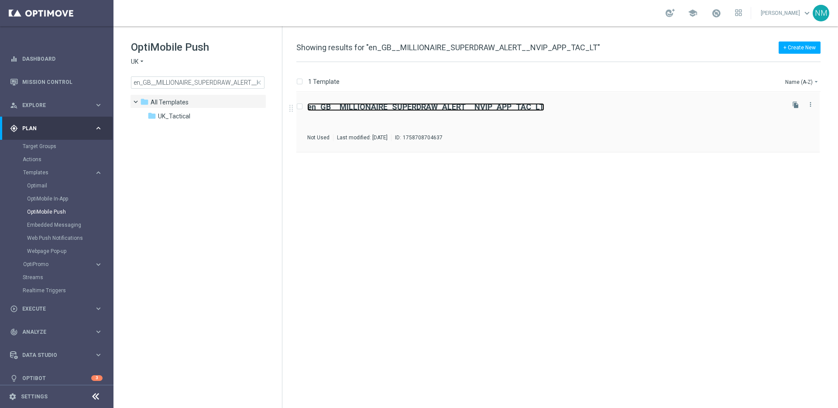
click at [373, 109] on b "en_GB__MILLIONAIRE_SUPERDRAW_ALERT__NVIP_APP_TAC_LT" at bounding box center [425, 106] width 237 height 9
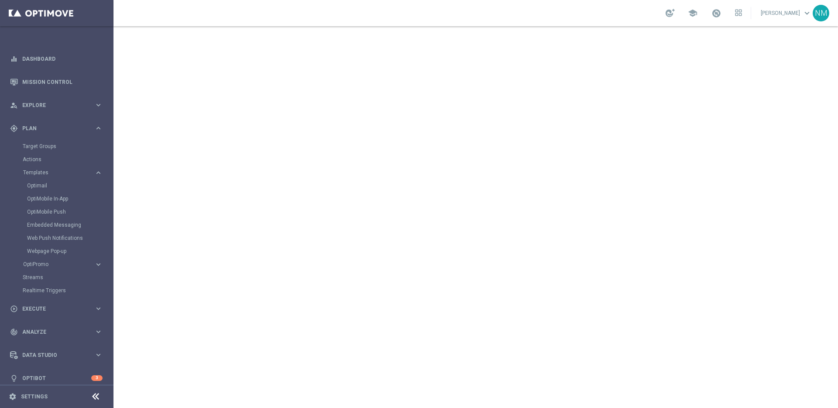
drag, startPoint x: 14, startPoint y: 395, endPoint x: 19, endPoint y: 389, distance: 8.4
click at [13, 395] on icon "settings" at bounding box center [13, 396] width 8 height 8
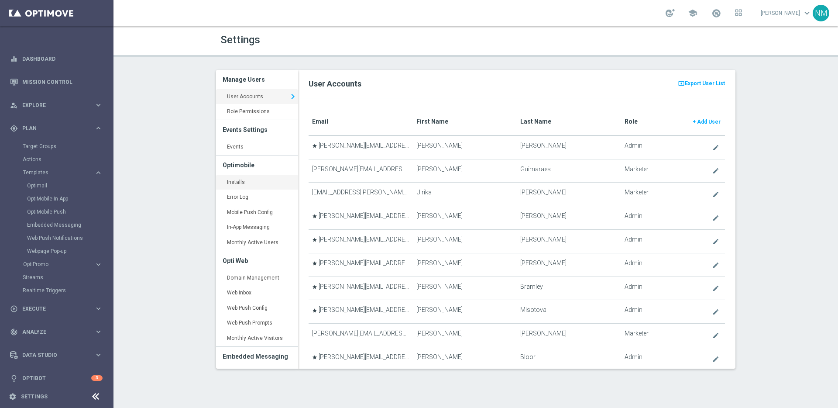
click at [252, 181] on link "Installs keyboard_arrow_right" at bounding box center [257, 183] width 82 height 16
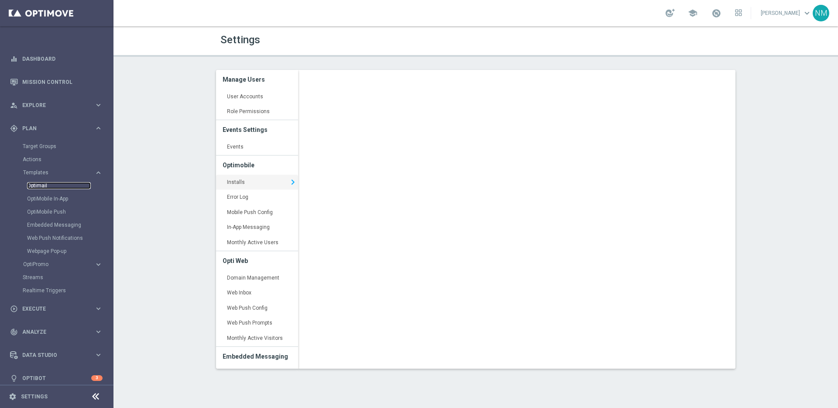
click at [39, 182] on link "Optimail" at bounding box center [59, 185] width 64 height 7
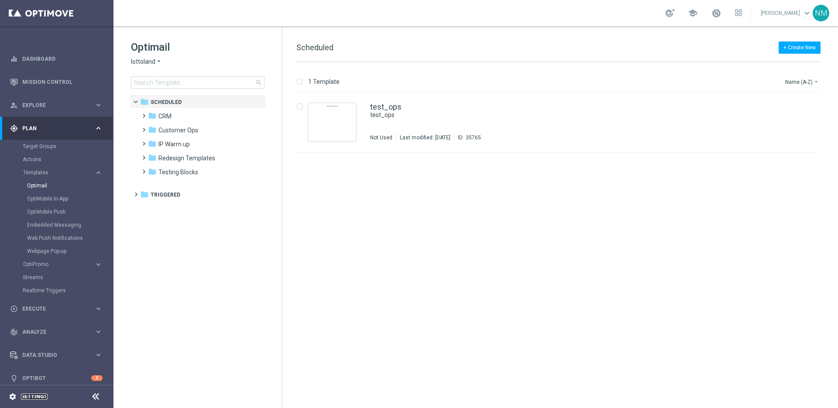
click at [35, 397] on link "Settings" at bounding box center [34, 396] width 27 height 5
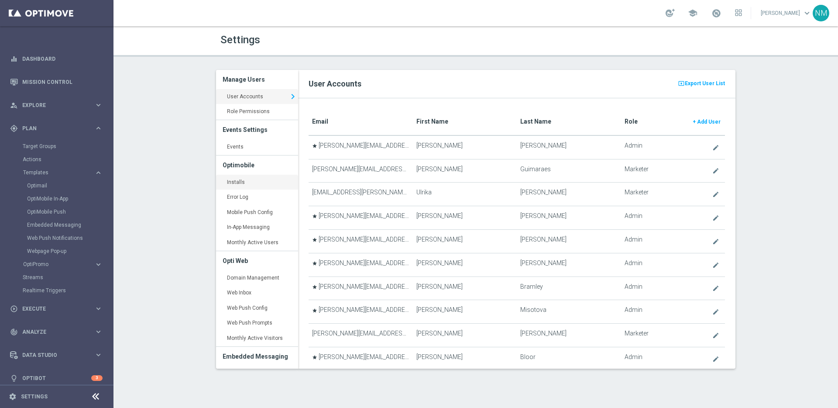
click at [255, 185] on link "Installs keyboard_arrow_right" at bounding box center [257, 183] width 82 height 16
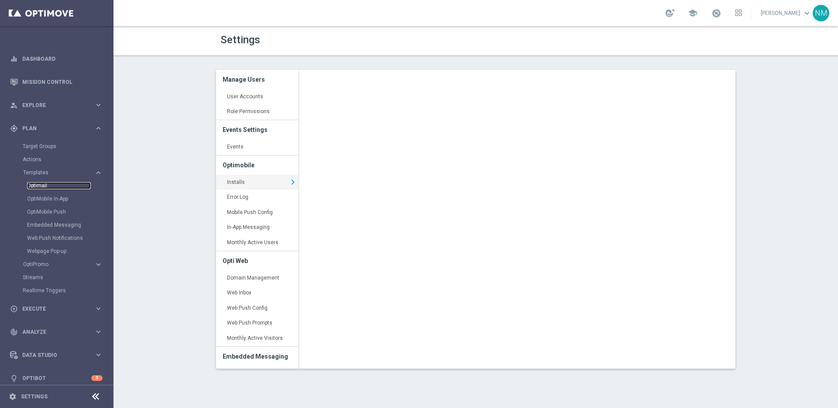
click at [40, 187] on link "Optimail" at bounding box center [59, 185] width 64 height 7
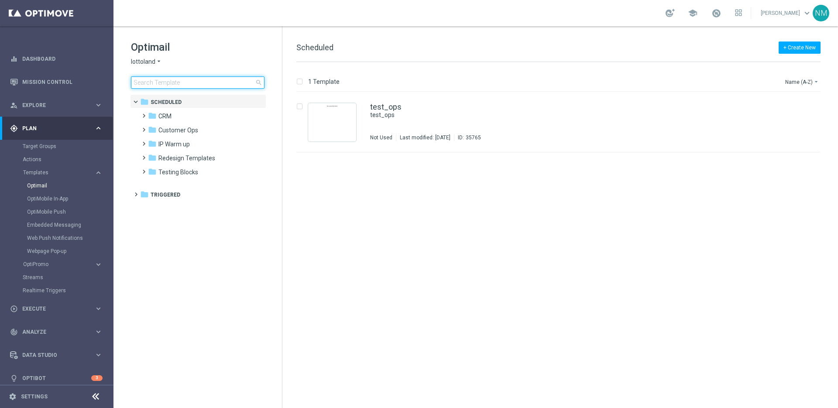
click at [172, 82] on input at bounding box center [198, 82] width 134 height 12
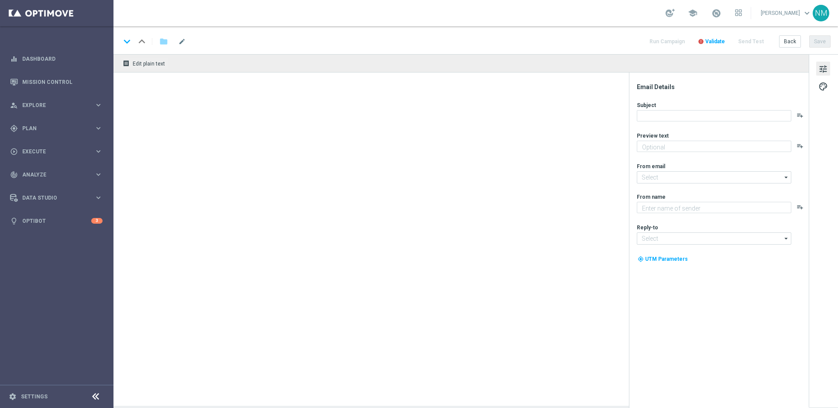
type textarea "Lottoland"
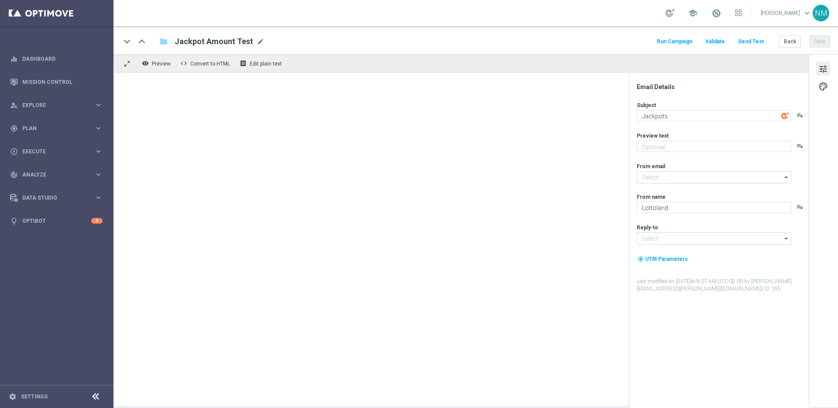
type input "mail@crm.lottoland.com"
type input "service@lottoland.com"
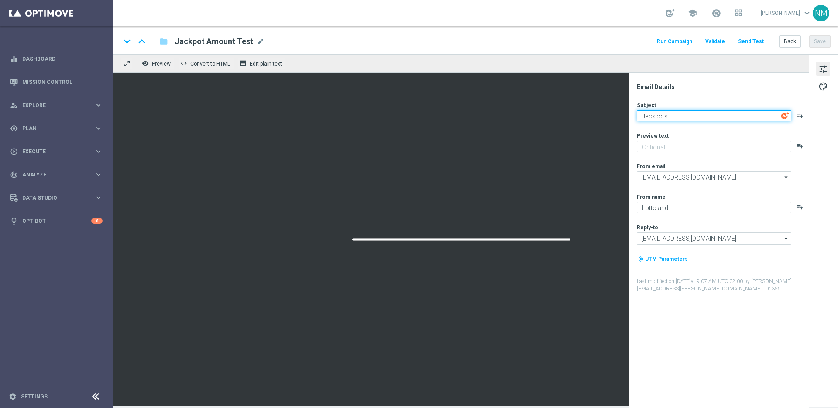
click at [696, 114] on textarea "Jackpots" at bounding box center [714, 115] width 154 height 11
click at [802, 114] on icon "playlist_add" at bounding box center [799, 115] width 7 height 7
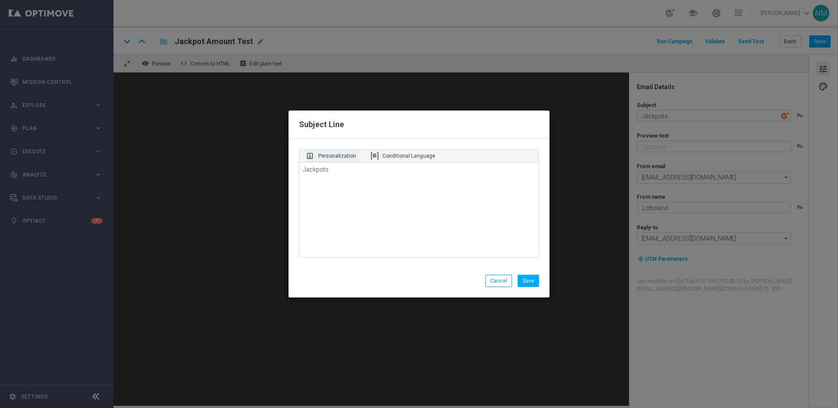
click at [346, 153] on p "Personalization" at bounding box center [337, 156] width 38 height 8
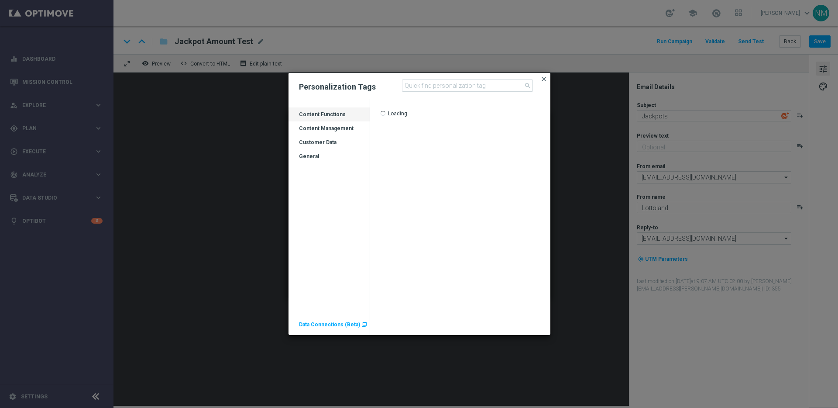
click at [542, 79] on span "close" at bounding box center [543, 78] width 7 height 7
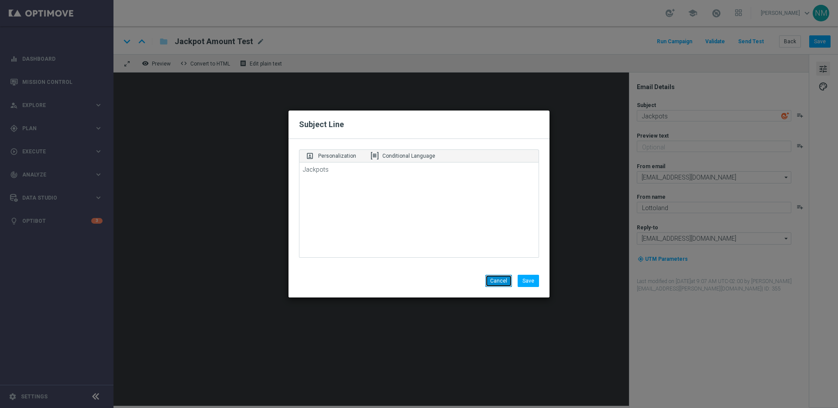
click at [494, 285] on button "Cancel" at bounding box center [498, 280] width 27 height 12
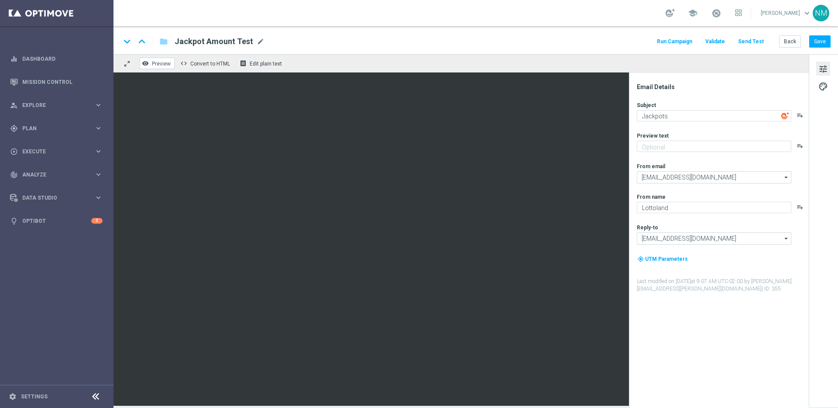
click at [157, 64] on span "Preview" at bounding box center [161, 64] width 19 height 6
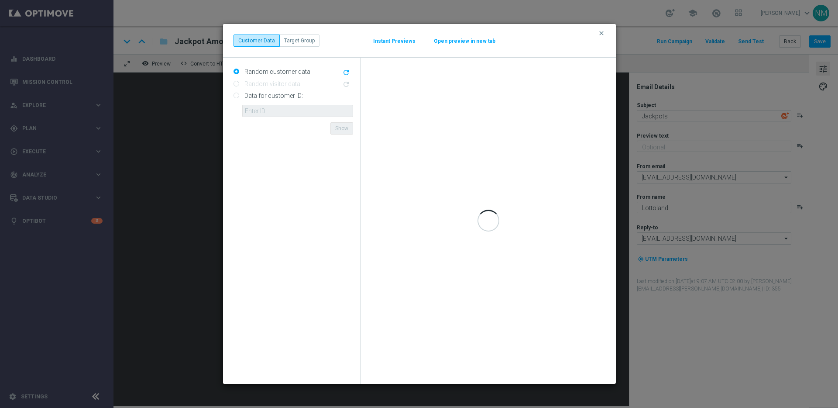
click at [251, 96] on label "Data for customer ID:" at bounding box center [272, 96] width 61 height 8
click at [239, 96] on input "Data for customer ID:" at bounding box center [236, 96] width 6 height 6
radio input "true"
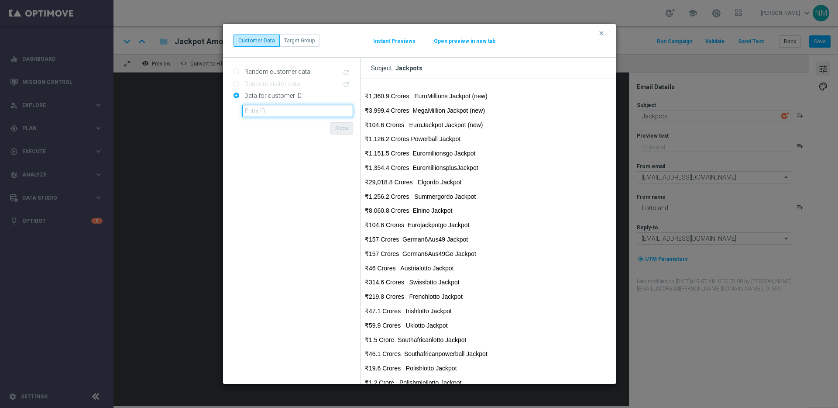
click at [274, 110] on input "text" at bounding box center [297, 111] width 111 height 12
paste input "220553462"
click at [343, 130] on button "Show" at bounding box center [341, 128] width 23 height 12
click at [263, 114] on input "220553462" at bounding box center [297, 111] width 111 height 12
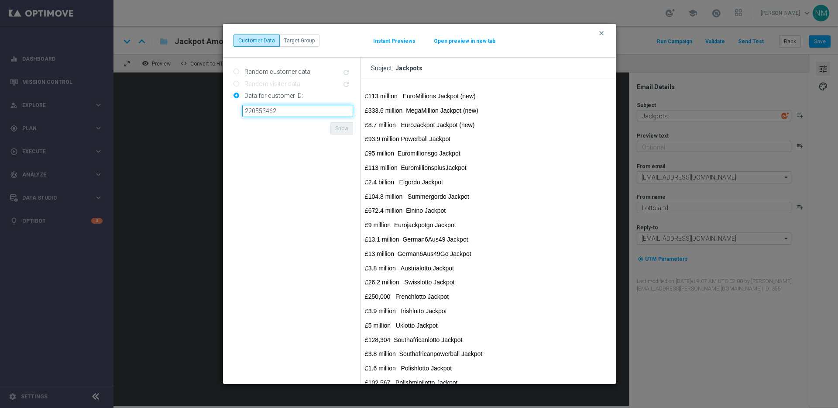
click at [263, 114] on input "220553462" at bounding box center [297, 111] width 111 height 12
paste input "3901476"
click at [338, 128] on button "Show" at bounding box center [341, 128] width 23 height 12
click at [273, 110] on input "223901476" at bounding box center [297, 111] width 111 height 12
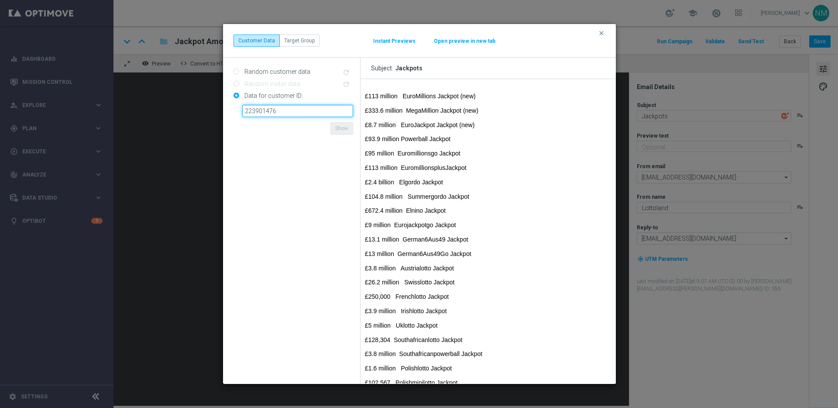
click at [273, 110] on input "223901476" at bounding box center [297, 111] width 111 height 12
paste input "9388689"
click at [342, 126] on button "Show" at bounding box center [341, 128] width 23 height 12
click at [280, 109] on input "9388689" at bounding box center [297, 111] width 111 height 12
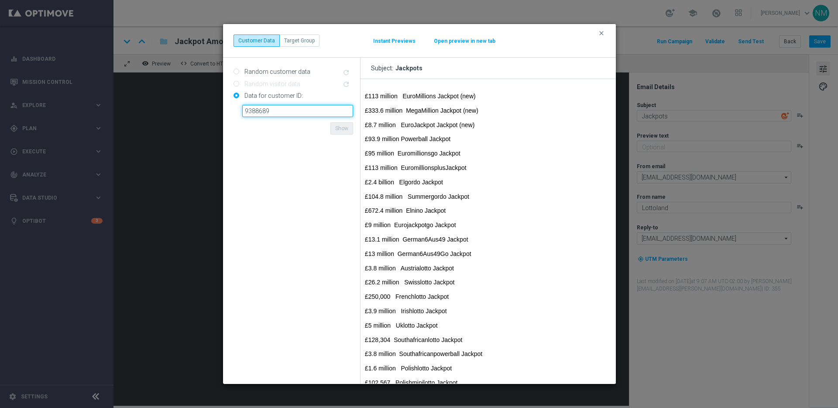
click at [280, 109] on input "9388689" at bounding box center [297, 111] width 111 height 12
paste input "16805380"
type input "16805380"
click at [340, 129] on button "Show" at bounding box center [341, 128] width 23 height 12
click at [602, 31] on icon "clear" at bounding box center [601, 33] width 7 height 7
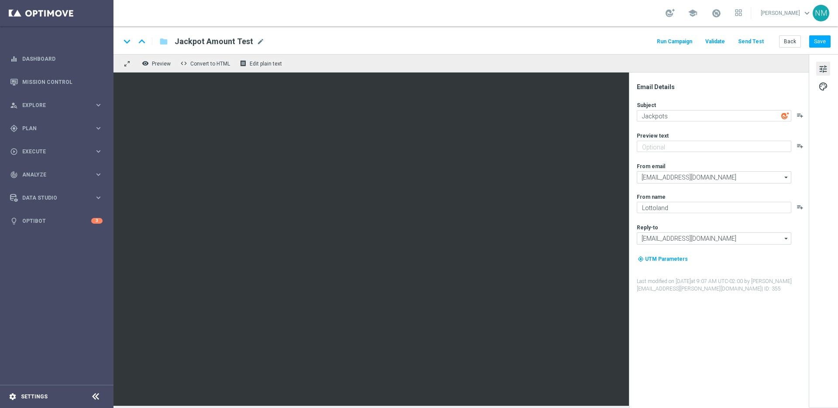
click at [9, 395] on icon "settings" at bounding box center [13, 396] width 8 height 8
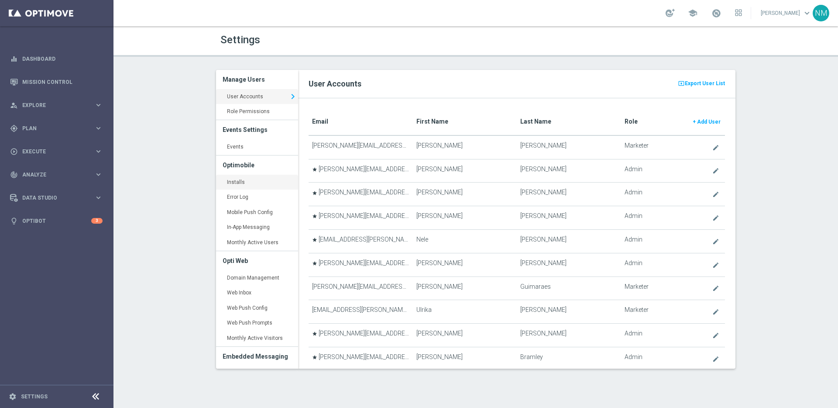
click at [246, 182] on link "Installs keyboard_arrow_right" at bounding box center [257, 183] width 82 height 16
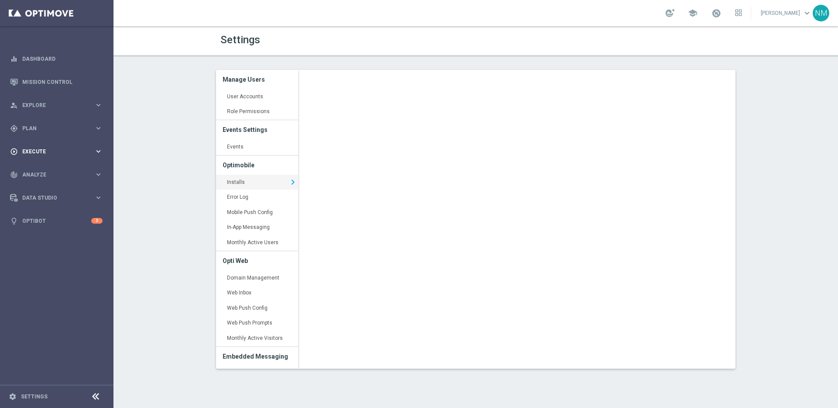
click at [55, 147] on div "play_circle_outline Execute" at bounding box center [52, 151] width 84 height 8
click at [47, 167] on link "Campaign Builder" at bounding box center [57, 169] width 68 height 7
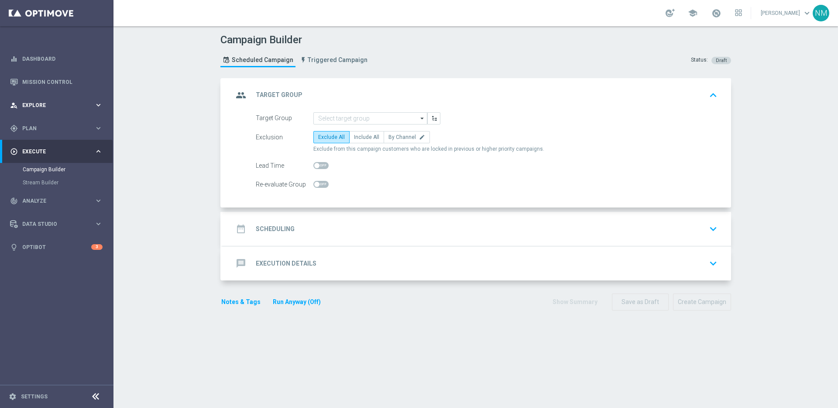
click at [53, 105] on span "Explore" at bounding box center [58, 105] width 72 height 5
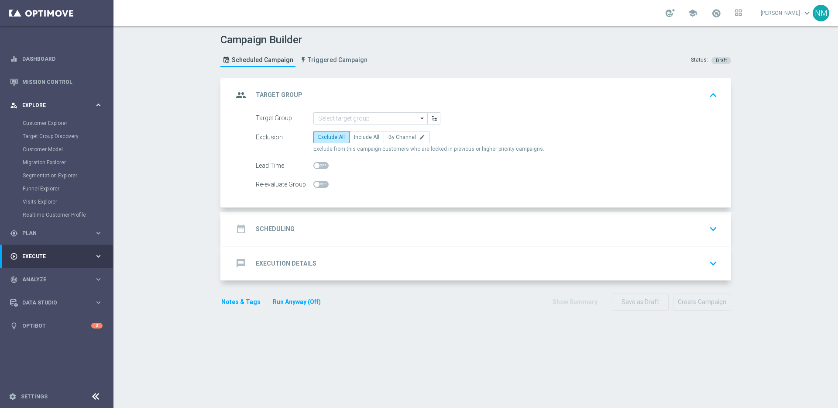
click at [49, 100] on div "person_search Explore keyboard_arrow_right" at bounding box center [56, 104] width 113 height 23
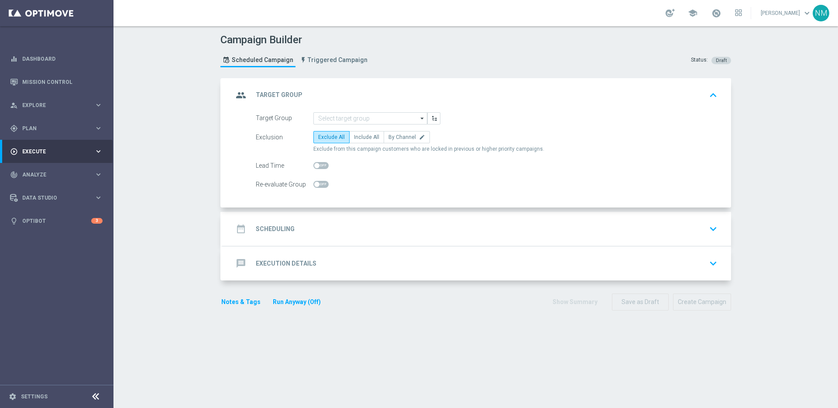
click at [47, 147] on div "play_circle_outline Execute" at bounding box center [52, 151] width 84 height 8
click at [48, 127] on span "Plan" at bounding box center [58, 128] width 72 height 5
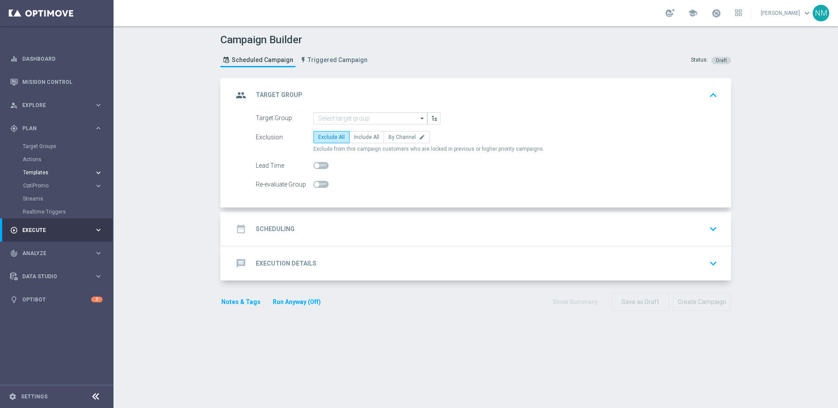
click at [52, 171] on span "Templates" at bounding box center [54, 172] width 62 height 5
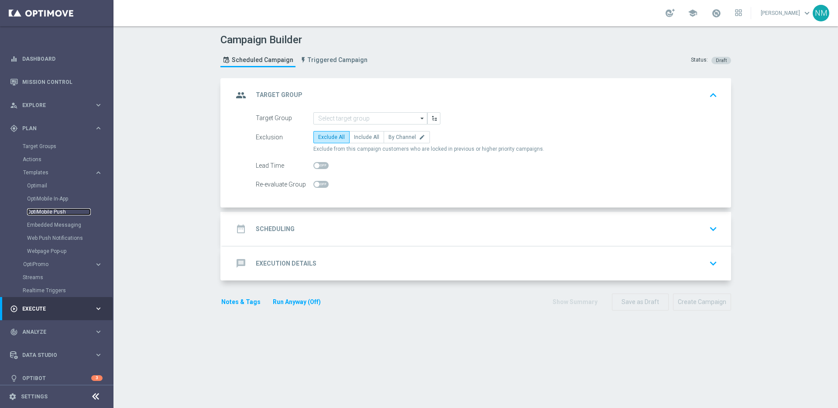
click at [51, 212] on link "OptiMobile Push" at bounding box center [59, 211] width 64 height 7
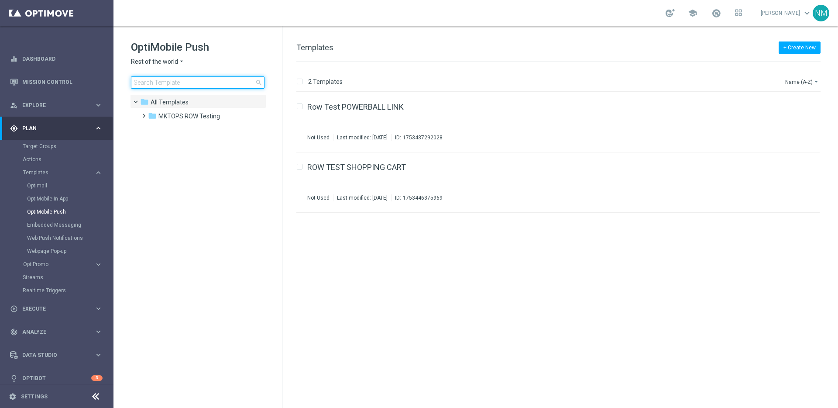
drag, startPoint x: 178, startPoint y: 83, endPoint x: 185, endPoint y: 83, distance: 7.4
click at [178, 83] on input at bounding box center [198, 82] width 134 height 12
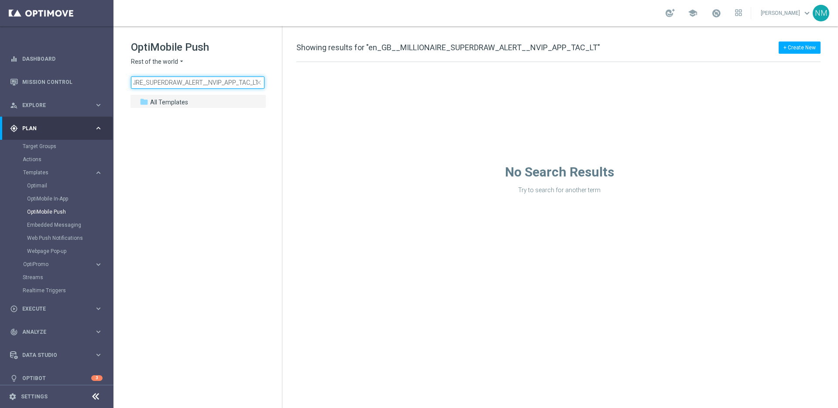
type input "en_GB__MILLIONAIRE_SUPERDRAW_ALERT__NVIP_APP_TAC_LT"
click at [164, 60] on span "Rest of the world" at bounding box center [154, 62] width 47 height 8
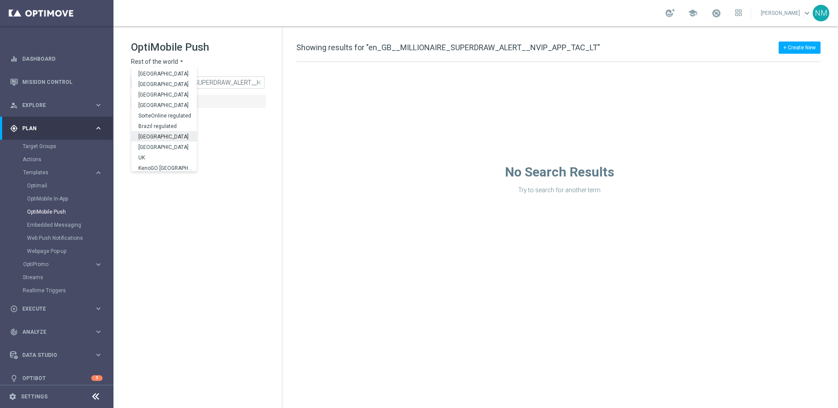
scroll to position [272, 0]
click at [160, 151] on div "UK" at bounding box center [163, 155] width 65 height 10
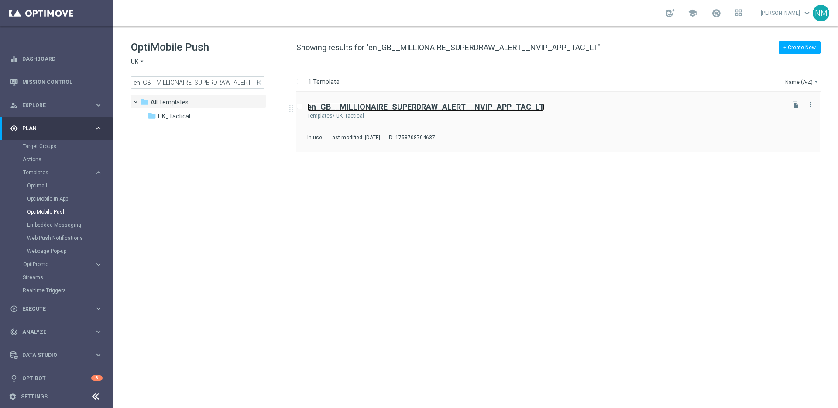
click at [369, 110] on b "en_GB__MILLIONAIRE_SUPERDRAW_ALERT__NVIP_APP_TAC_LT" at bounding box center [425, 106] width 237 height 9
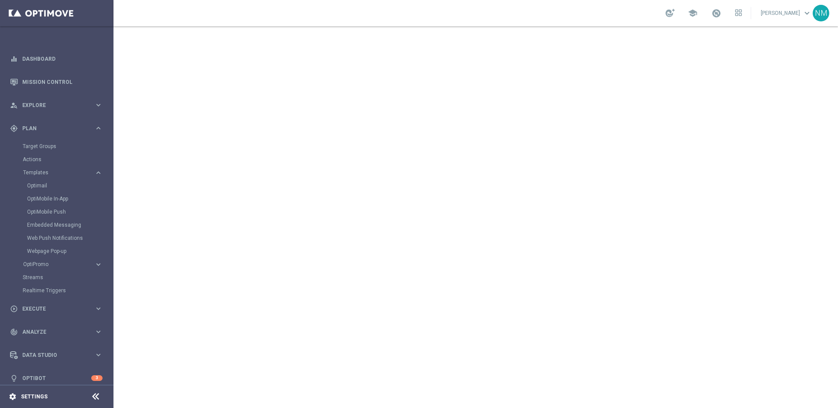
click at [14, 394] on icon "settings" at bounding box center [13, 396] width 8 height 8
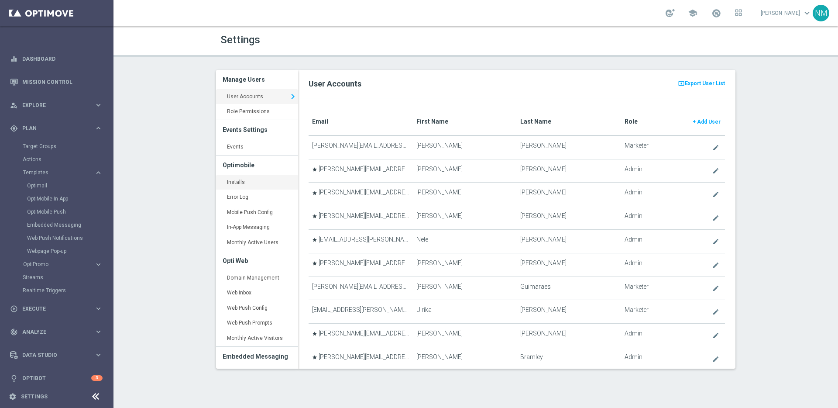
click at [243, 183] on link "Installs keyboard_arrow_right" at bounding box center [257, 183] width 82 height 16
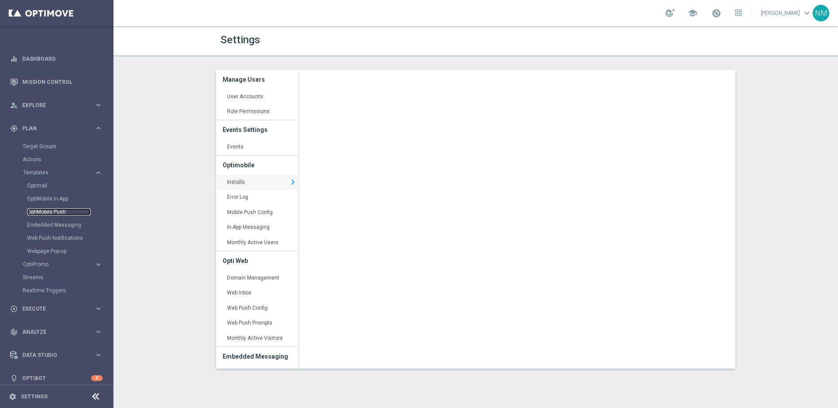
click at [50, 212] on link "OptiMobile Push" at bounding box center [59, 211] width 64 height 7
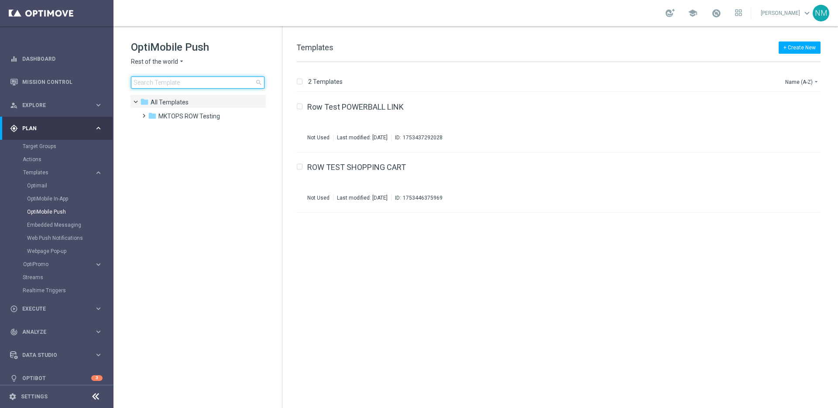
click at [190, 82] on input at bounding box center [198, 82] width 134 height 12
click at [178, 63] on icon "arrow_drop_down" at bounding box center [181, 62] width 7 height 8
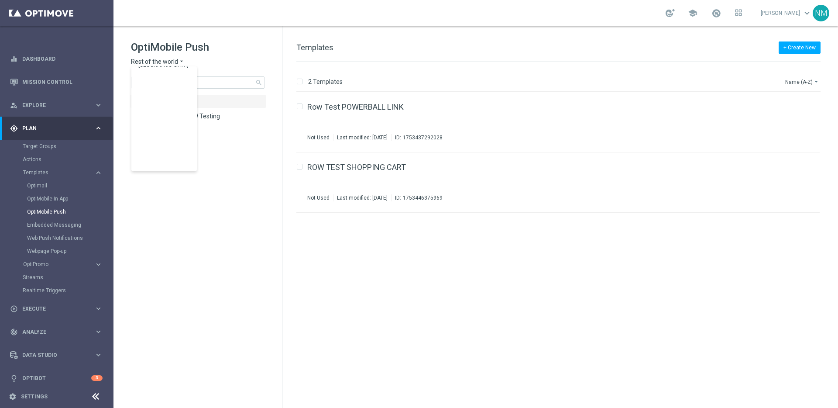
scroll to position [272, 0]
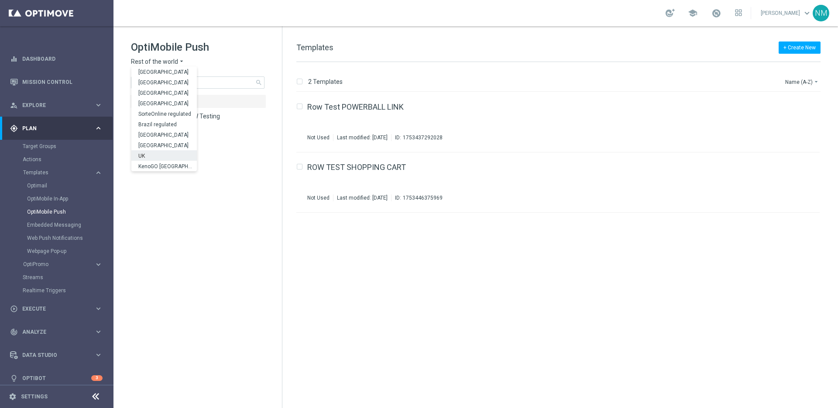
click at [158, 158] on div "UK" at bounding box center [163, 155] width 65 height 10
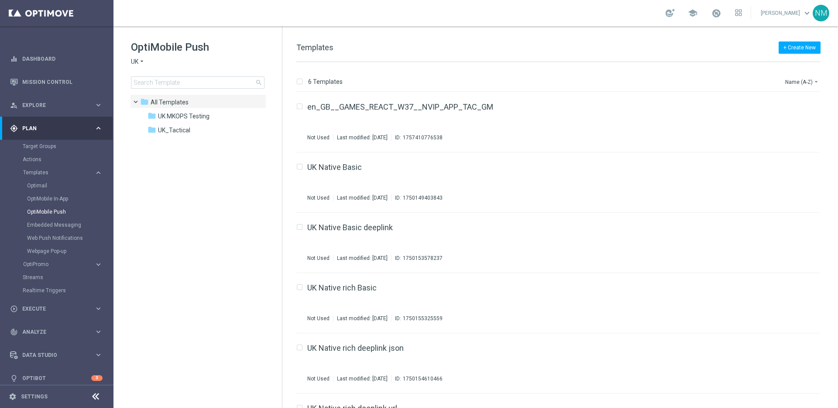
click at [171, 75] on div "OptiMobile Push UK arrow_drop_down × UK search" at bounding box center [206, 64] width 151 height 48
click at [171, 80] on input at bounding box center [198, 82] width 134 height 12
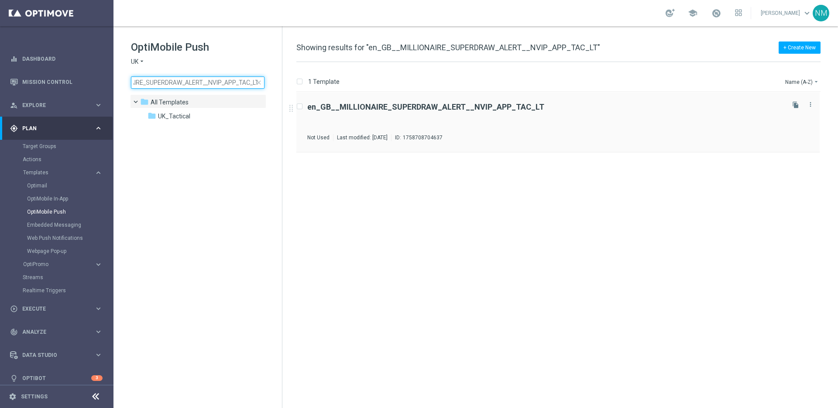
type input "en_GB__MILLIONAIRE_SUPERDRAW_ALERT__NVIP_APP_TAC_LT"
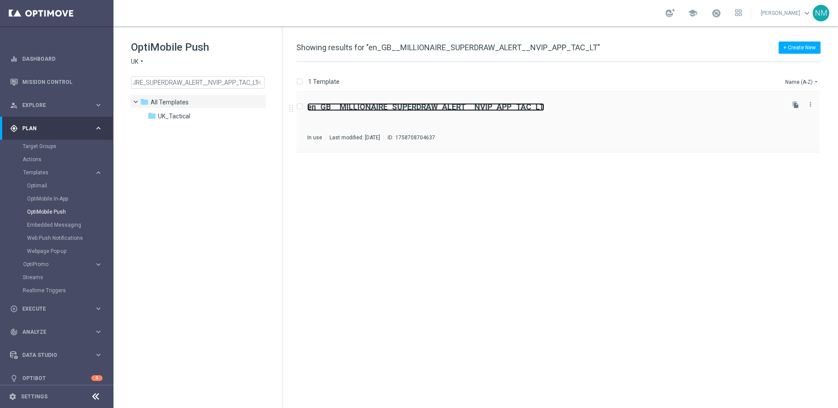
click at [330, 110] on b "en_GB__MILLIONAIRE_SUPERDRAW_ALERT__NVIP_APP_TAC_LT" at bounding box center [425, 106] width 237 height 9
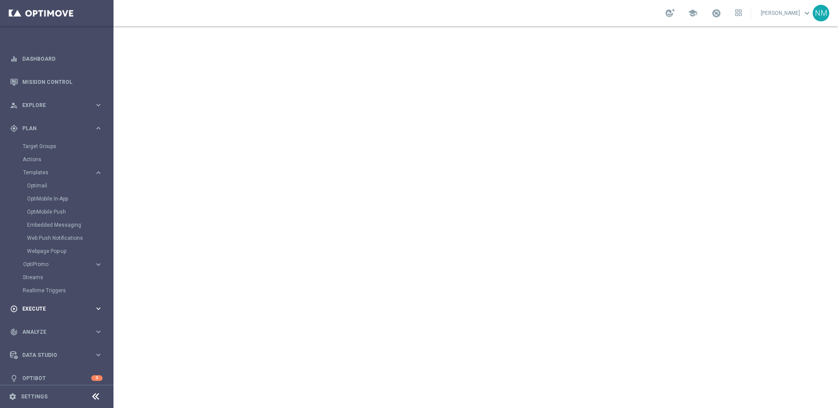
click at [43, 314] on div "play_circle_outline Execute keyboard_arrow_right" at bounding box center [56, 308] width 113 height 23
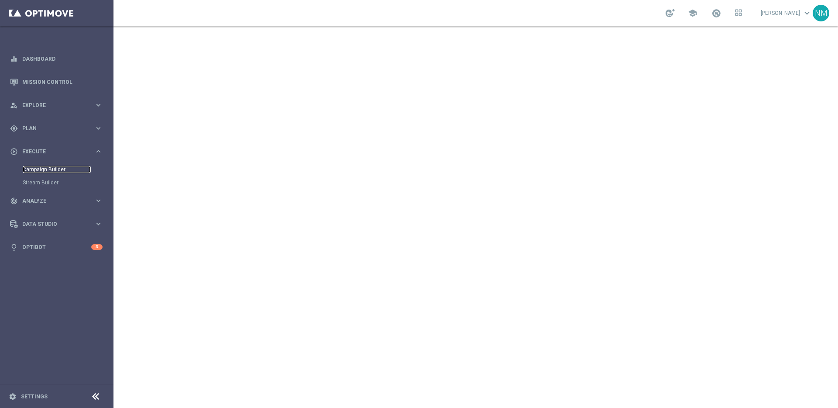
click at [42, 168] on link "Campaign Builder" at bounding box center [57, 169] width 68 height 7
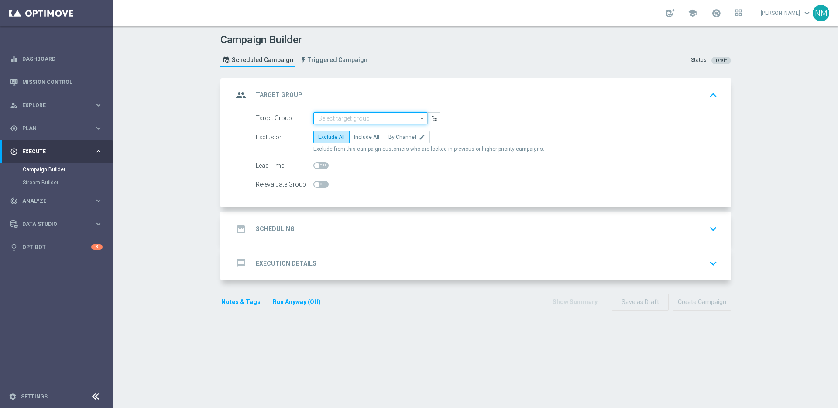
click at [324, 119] on input at bounding box center [370, 118] width 114 height 12
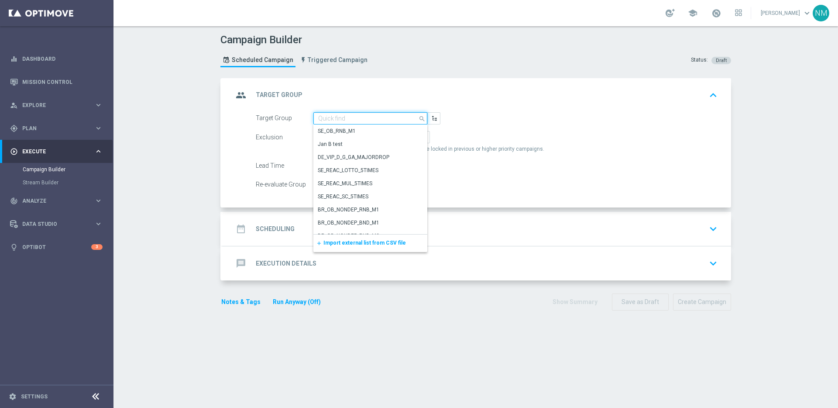
paste input "UK_LOTTO_APP"
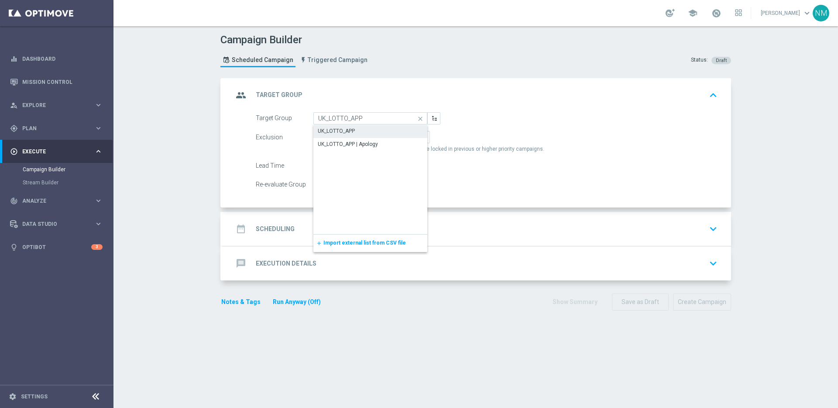
click at [347, 131] on div "UK_LOTTO_APP" at bounding box center [336, 131] width 37 height 8
type input "UK_LOTTO_APP"
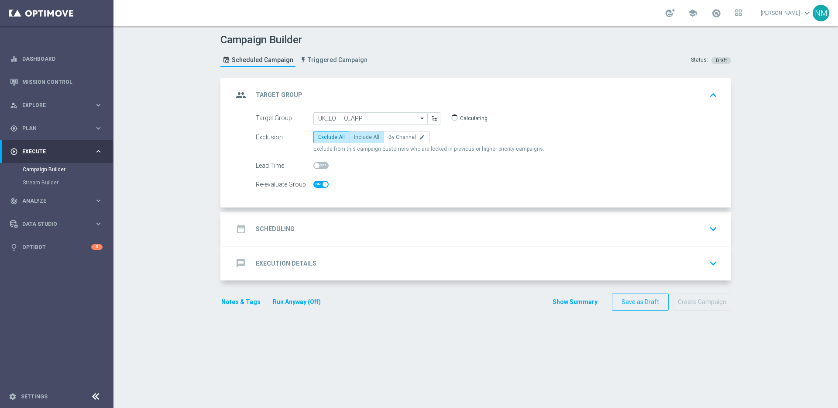
checkbox input "true"
click at [357, 138] on span "Include All" at bounding box center [366, 137] width 25 height 6
click at [357, 138] on input "Include All" at bounding box center [357, 139] width 6 height 6
radio input "true"
click at [329, 224] on div "date_range Scheduling keyboard_arrow_down" at bounding box center [476, 228] width 487 height 17
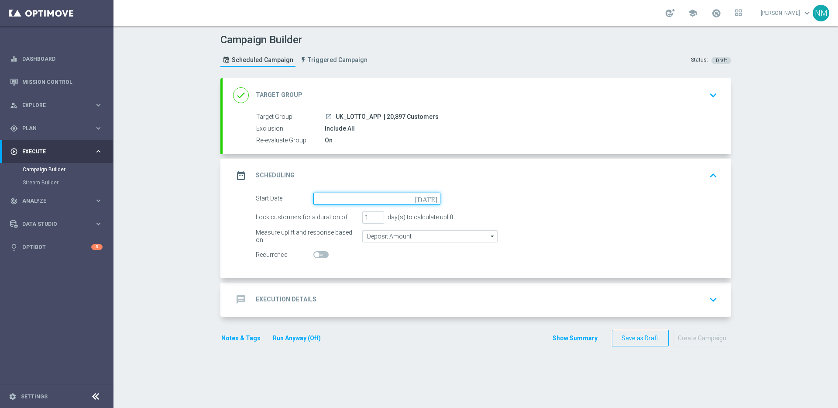
click at [334, 197] on input at bounding box center [376, 198] width 127 height 12
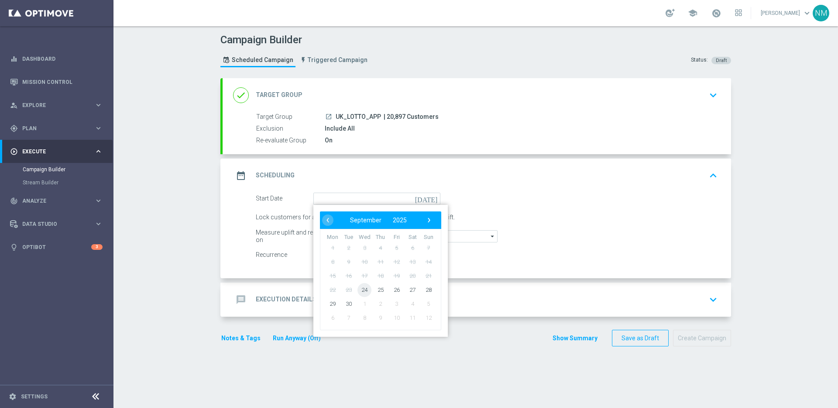
click at [360, 286] on span "24" at bounding box center [364, 289] width 14 height 14
type input "24 Sep 2025"
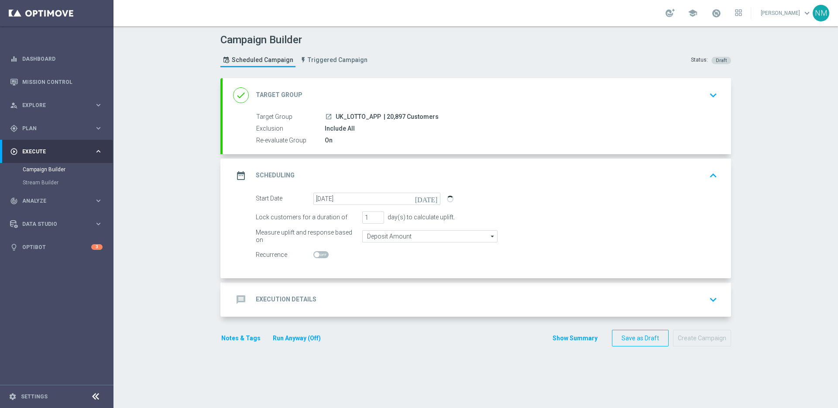
click at [354, 293] on div "message Execution Details keyboard_arrow_down" at bounding box center [476, 299] width 487 height 17
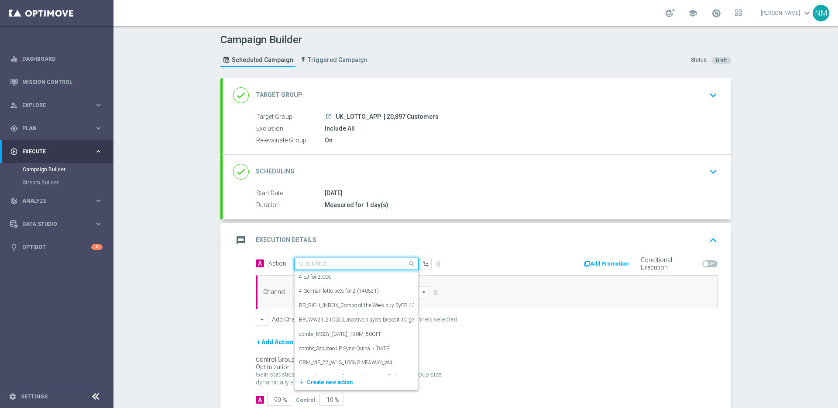
click at [346, 257] on div "Quick find" at bounding box center [356, 263] width 124 height 12
paste input "en_GB__MILLIONAIRE_SUPERDRAW_ALERT__NVIP_APP_TAC_LT"
type input "en_GB__MILLIONAIRE_SUPERDRAW_ALERT__NVIP_APP_TAC_LT"
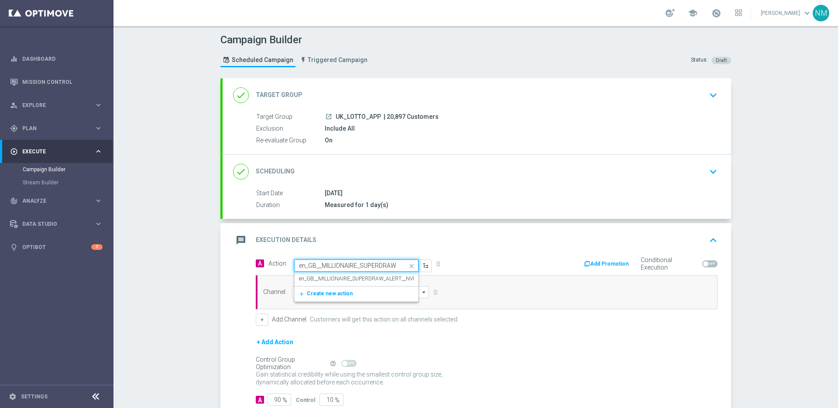
scroll to position [0, 75]
click at [346, 278] on label "en_GB__MILLIONAIRE_SUPERDRAW_ALERT__NVIP_APP_TAC_LT" at bounding box center [373, 278] width 149 height 7
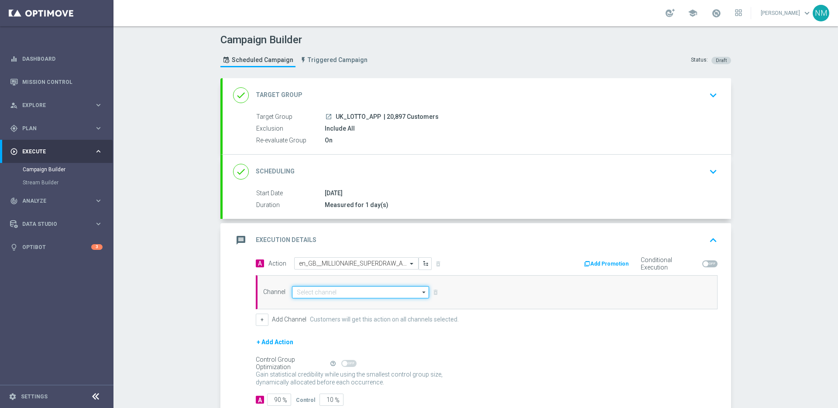
click at [340, 289] on input at bounding box center [360, 292] width 137 height 12
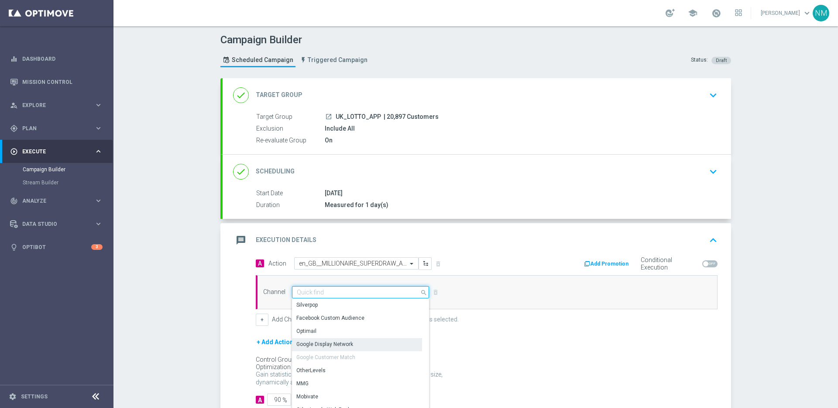
scroll to position [218, 0]
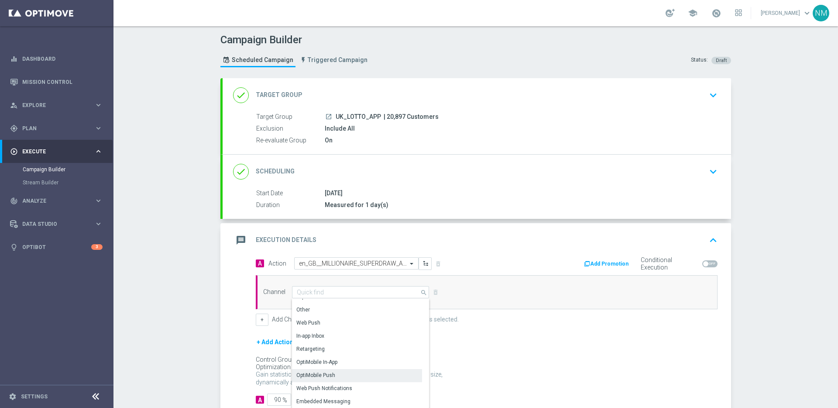
click at [343, 374] on div "OptiMobile Push" at bounding box center [357, 375] width 130 height 12
type input "OptiMobile Push"
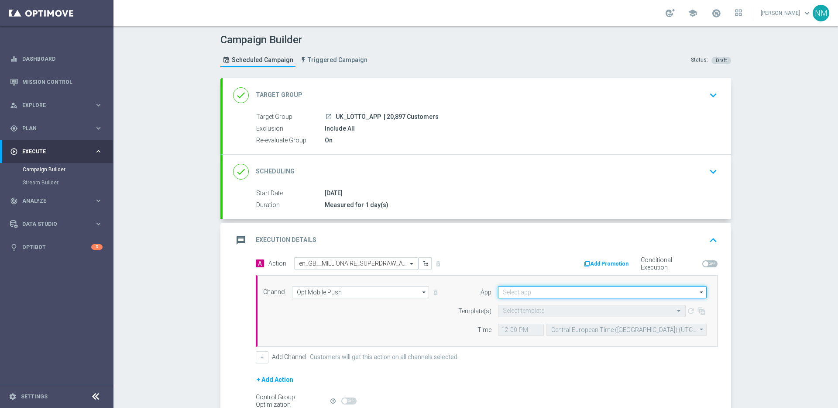
click at [527, 288] on input at bounding box center [602, 292] width 209 height 12
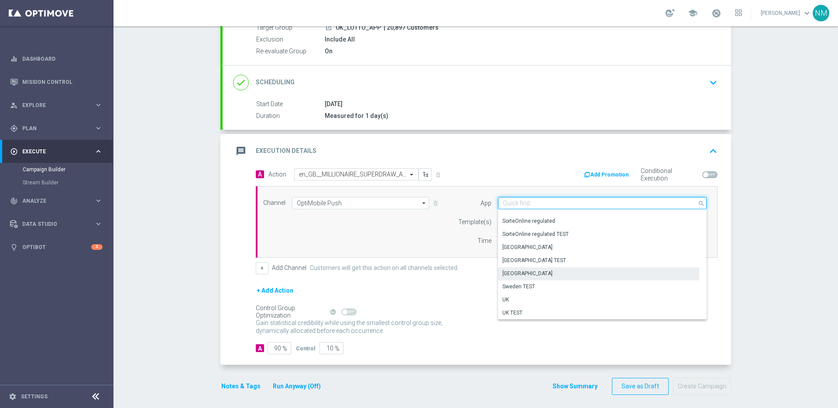
scroll to position [362, 0]
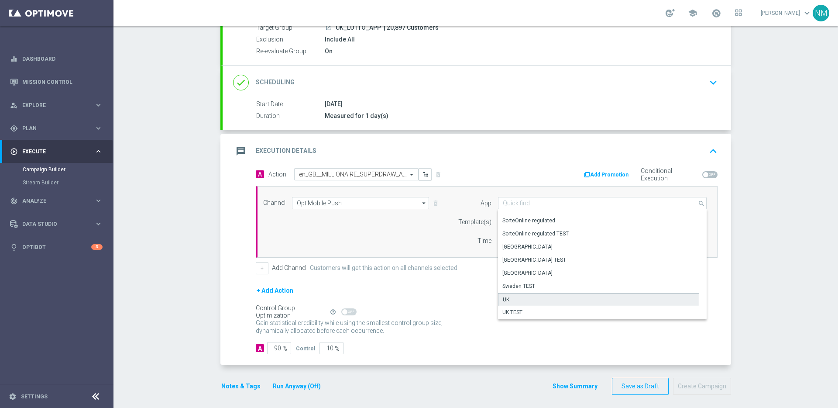
click at [513, 301] on div "UK" at bounding box center [598, 299] width 201 height 13
type input "UK"
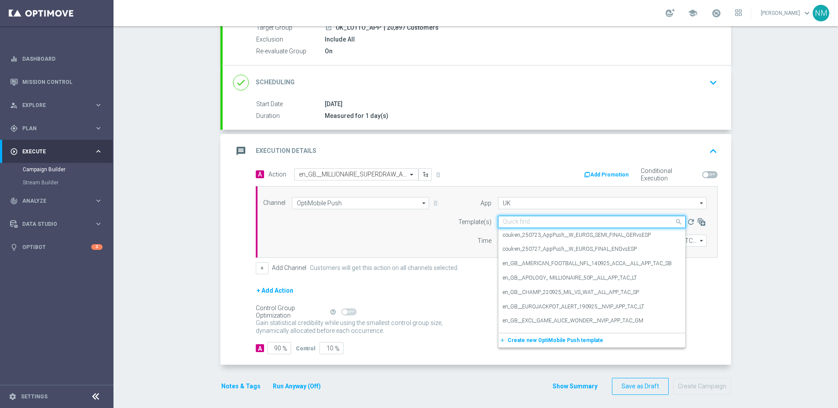
click at [521, 222] on input "text" at bounding box center [583, 221] width 161 height 7
paste input "en_GB__MILLIONAIRE_SUPERDRAW_ALERT__NVIP_APP_TAC_LT"
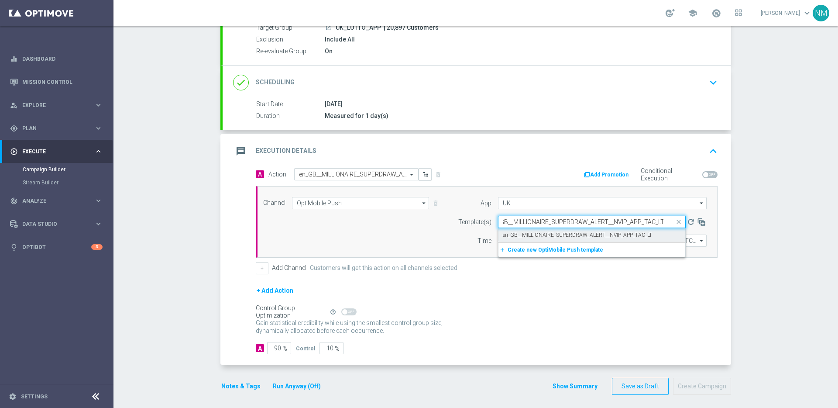
click at [537, 235] on label "en_GB__MILLIONAIRE_SUPERDRAW_ALERT__NVIP_APP_TAC_LT" at bounding box center [577, 234] width 149 height 7
type input "en_GB__MILLIONAIRE_SUPERDRAW_ALERT__NVIP_APP_TAC_LT"
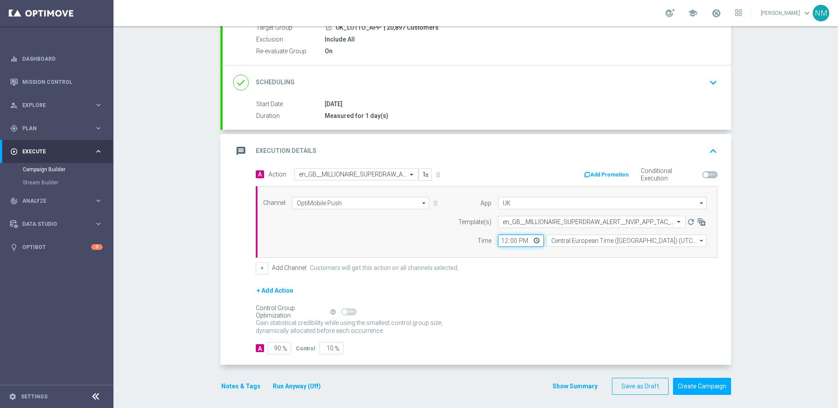
click at [532, 241] on input "12:00" at bounding box center [521, 240] width 46 height 12
type input "17:00"
click at [569, 274] on form "A Action Select action en_GB__MILLIONAIRE_SUPERDRAW_ALERT__NVIP_APP_TAC_LT dele…" at bounding box center [487, 261] width 462 height 186
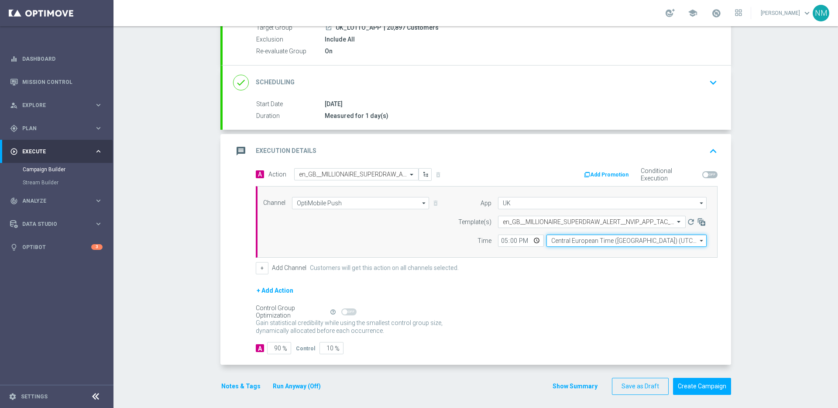
click at [568, 243] on input "Central European Time (Budapest) (UTC +02:00)" at bounding box center [626, 240] width 160 height 12
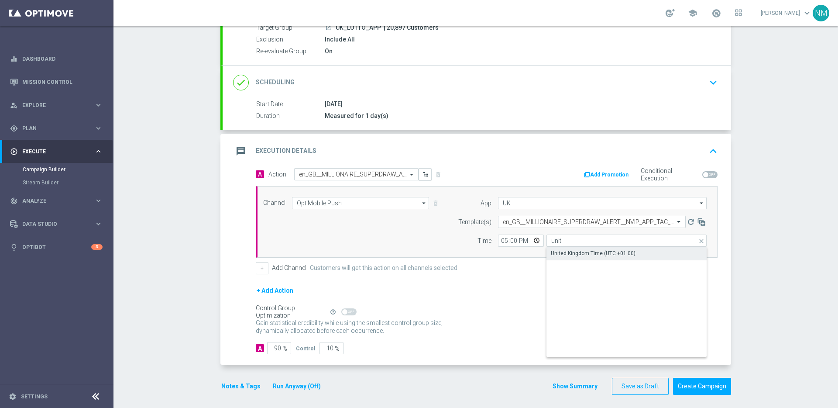
click at [571, 250] on div "United Kingdom Time (UTC +01:00)" at bounding box center [593, 253] width 85 height 8
type input "United Kingdom Time (UTC +01:00)"
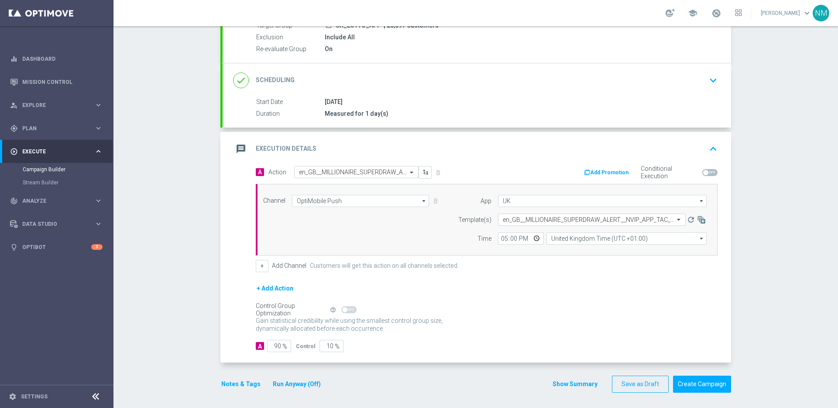
scroll to position [93, 0]
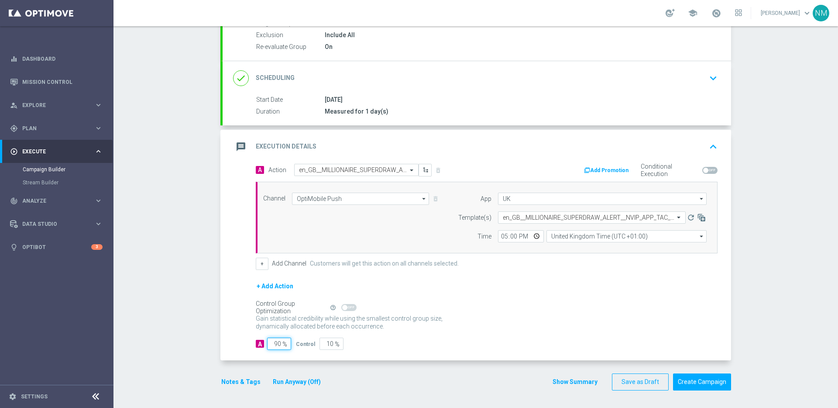
click at [274, 342] on input "90" at bounding box center [279, 343] width 24 height 12
type input "0"
type input "100"
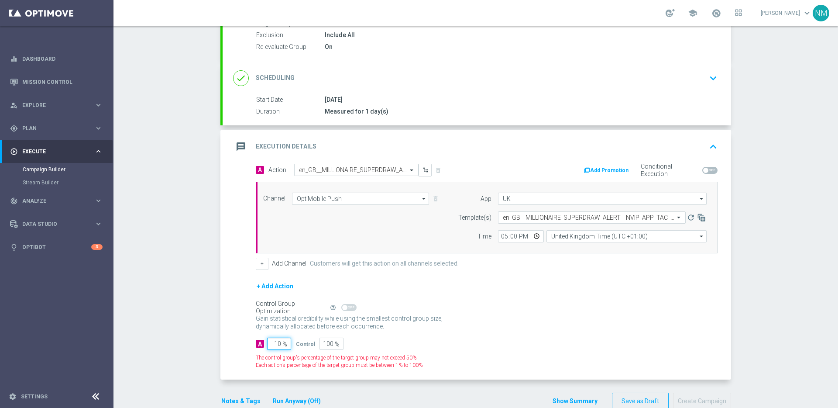
type input "100"
type input "0"
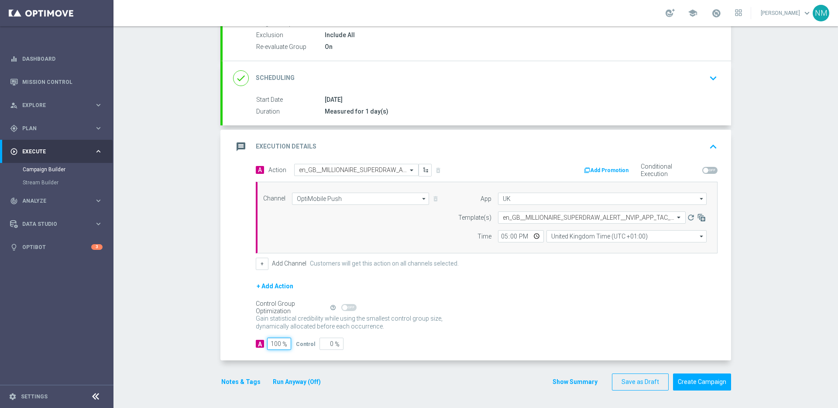
type input "100"
click at [243, 371] on form "done Target Group keyboard_arrow_down Target Group launch UK_LOTTO_APP | 20,897…" at bounding box center [475, 187] width 511 height 405
click at [239, 382] on button "Notes & Tags" at bounding box center [240, 381] width 41 height 11
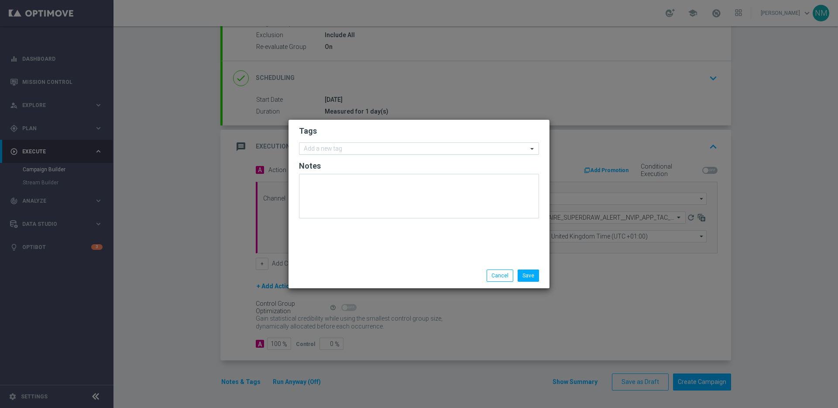
click at [382, 150] on input "text" at bounding box center [416, 148] width 224 height 7
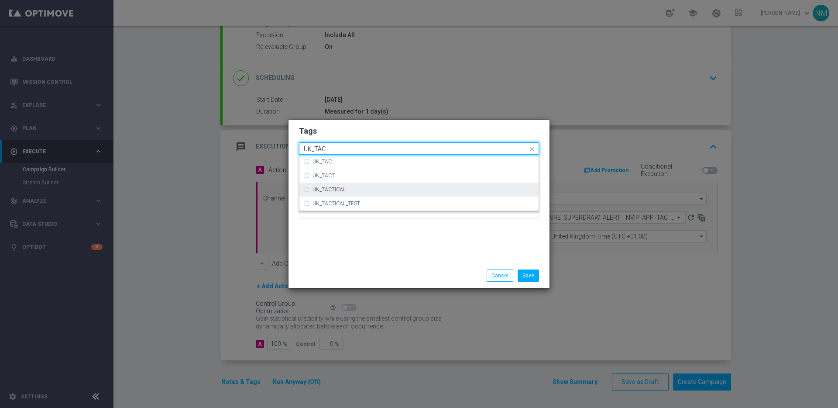
click at [371, 189] on div "UK_TACTICAL" at bounding box center [423, 189] width 222 height 5
type input "UK_TAC"
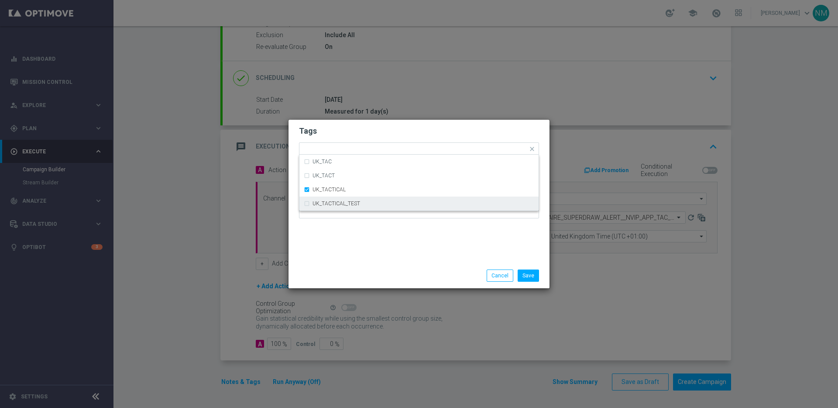
click at [429, 257] on div "Tags Quick find × UK_TACTICAL UK_TAC UK_TACT UK_TACTICAL UK_TACTICAL_TEST Notes" at bounding box center [418, 191] width 261 height 143
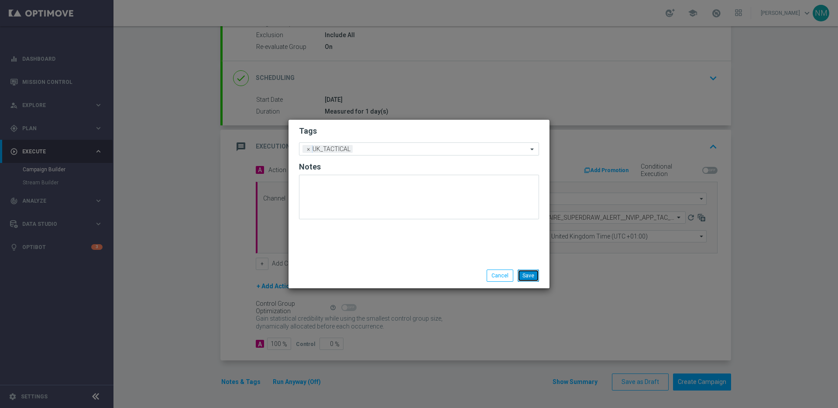
click at [529, 272] on button "Save" at bounding box center [528, 275] width 21 height 12
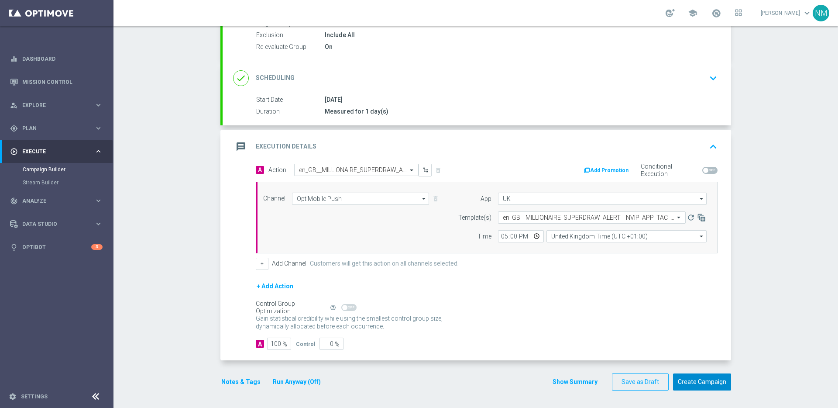
click at [691, 381] on button "Create Campaign" at bounding box center [702, 381] width 58 height 17
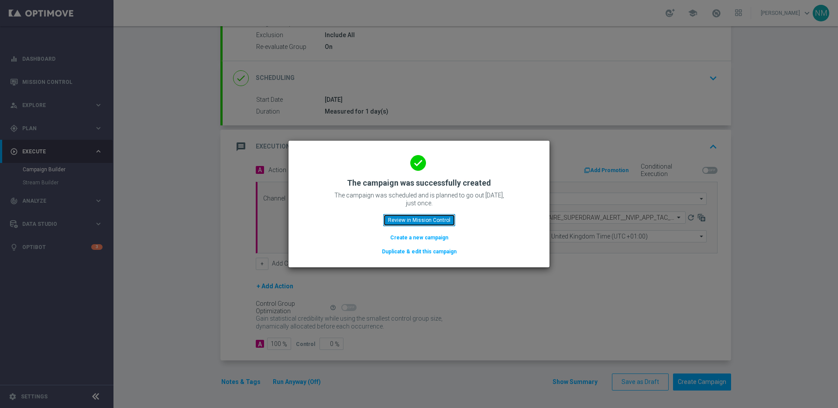
click at [430, 222] on button "Review in Mission Control" at bounding box center [419, 220] width 72 height 12
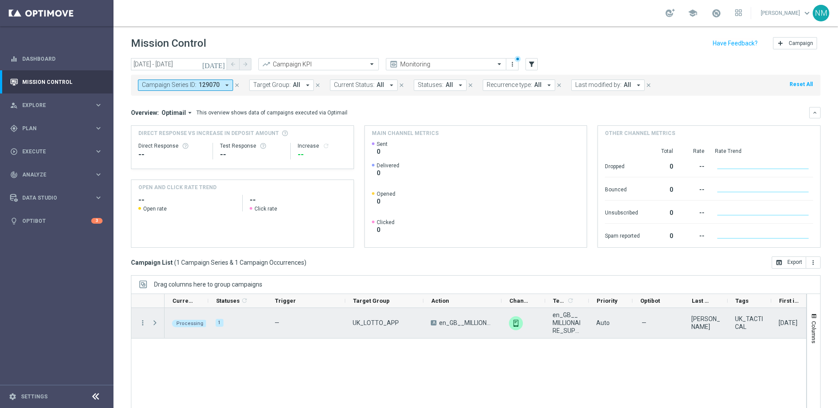
click at [154, 319] on span "Press SPACE to select this row." at bounding box center [155, 322] width 8 height 7
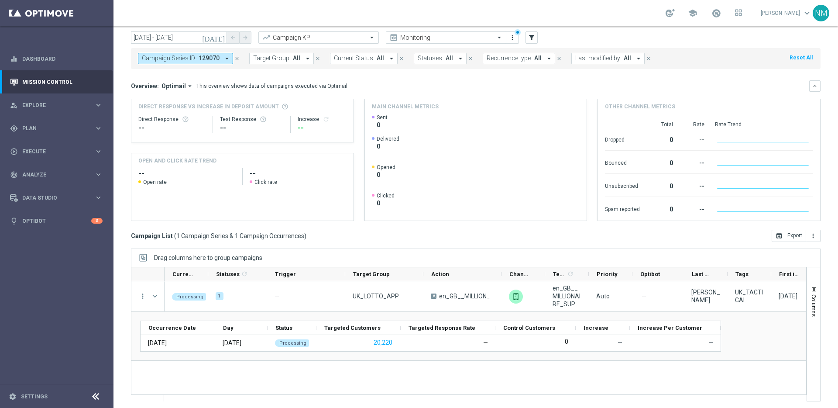
scroll to position [29, 0]
